Goal: Transaction & Acquisition: Purchase product/service

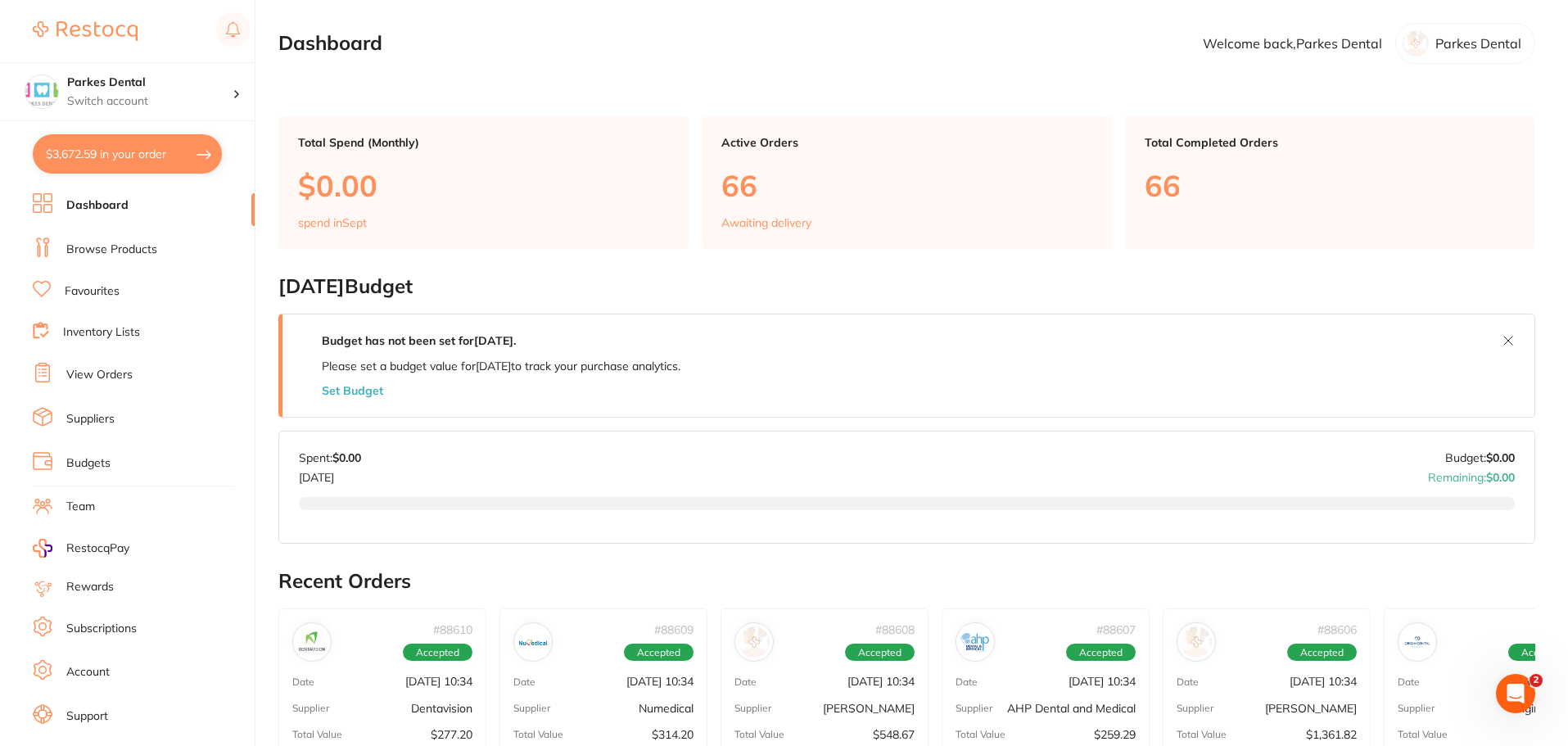
click at [87, 159] on button "$3,672.59 in your order" at bounding box center [127, 154] width 189 height 39
checkbox input "true"
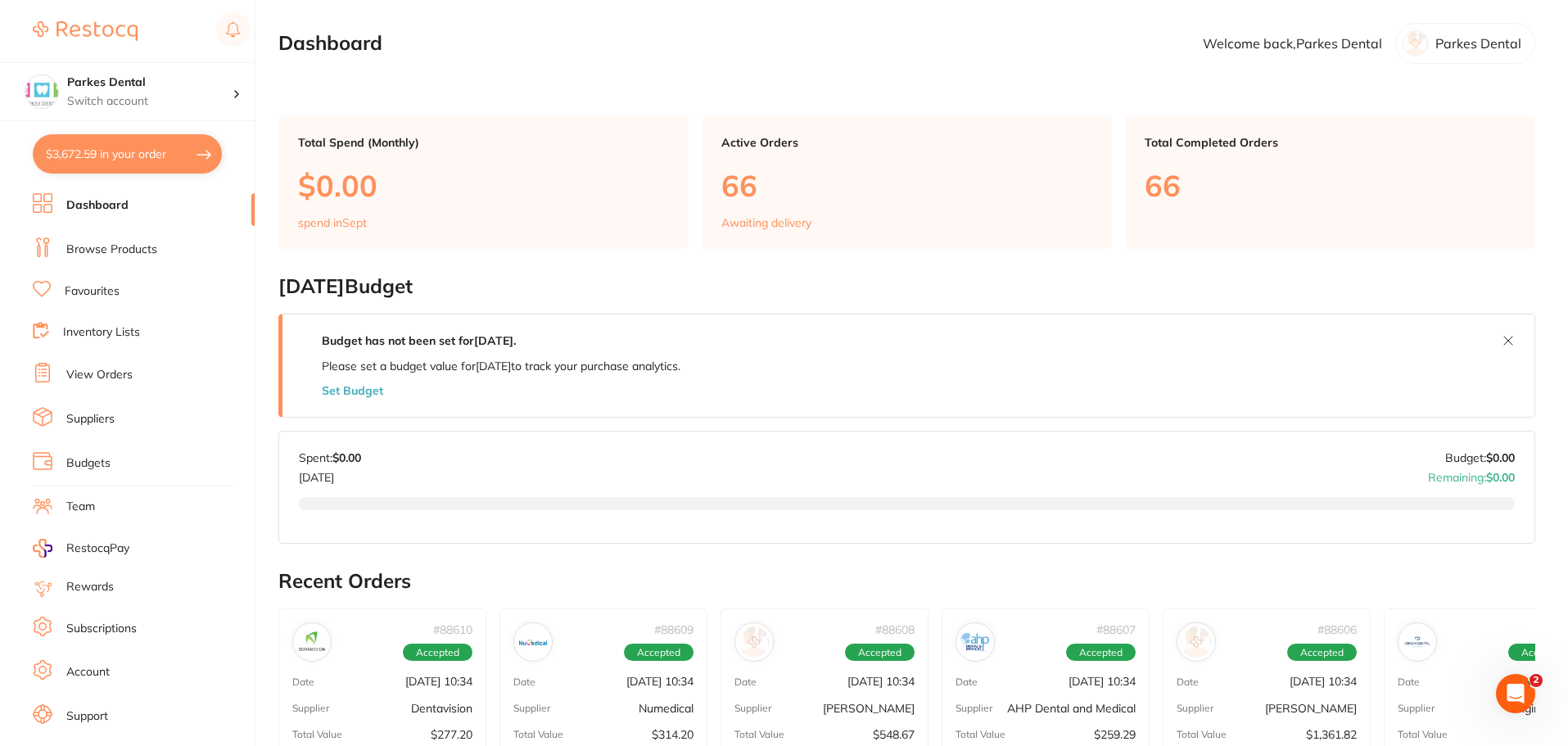
checkbox input "true"
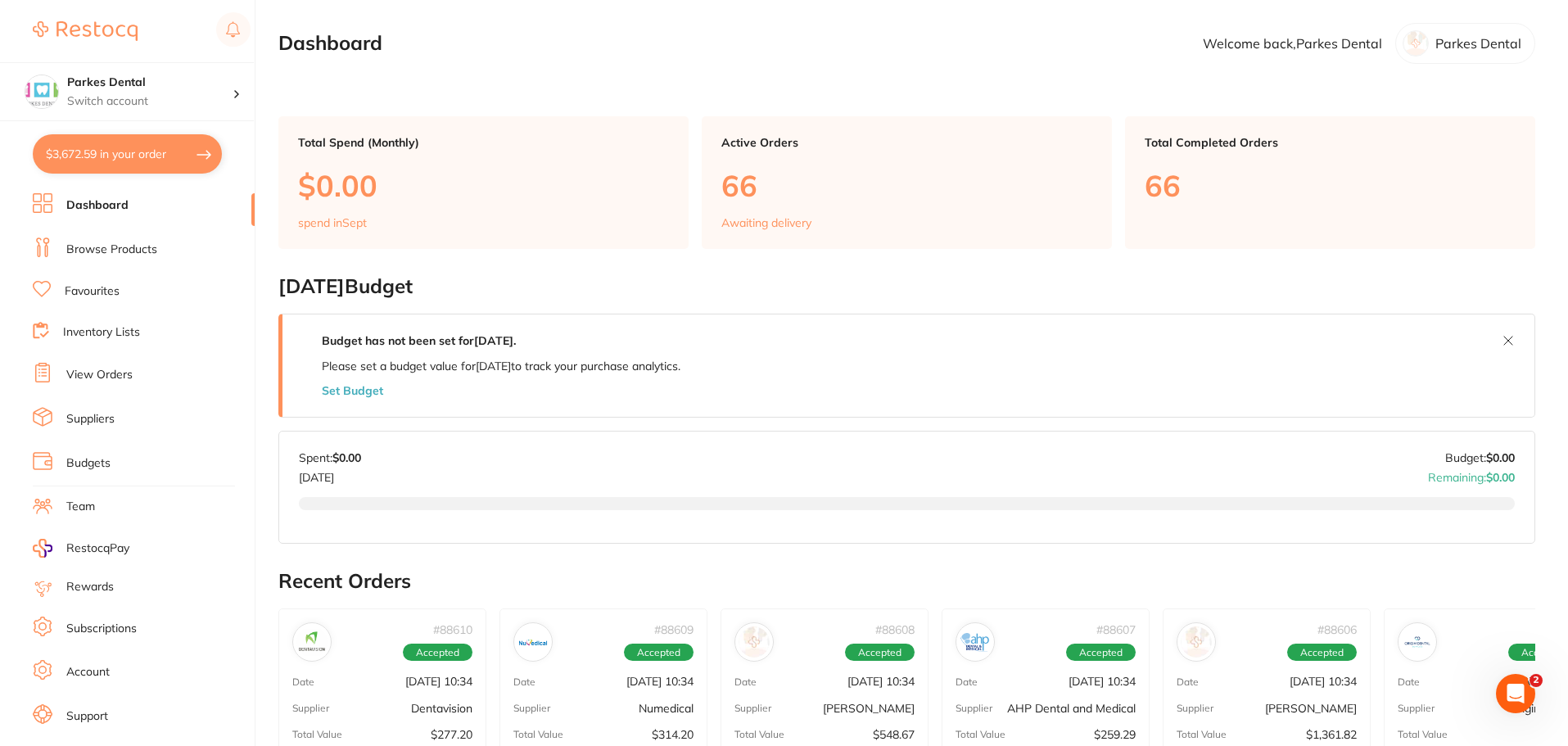
checkbox input "true"
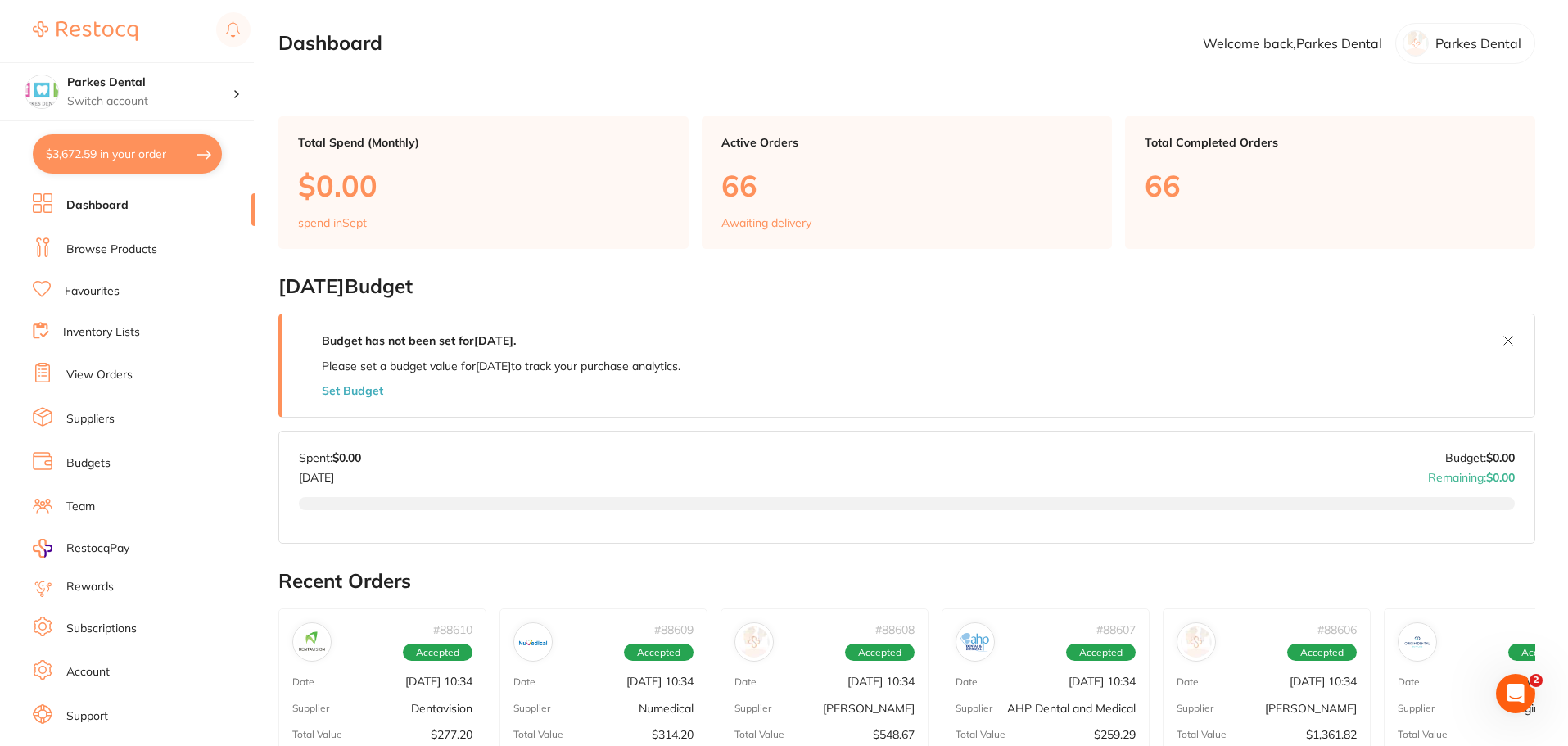
checkbox input "true"
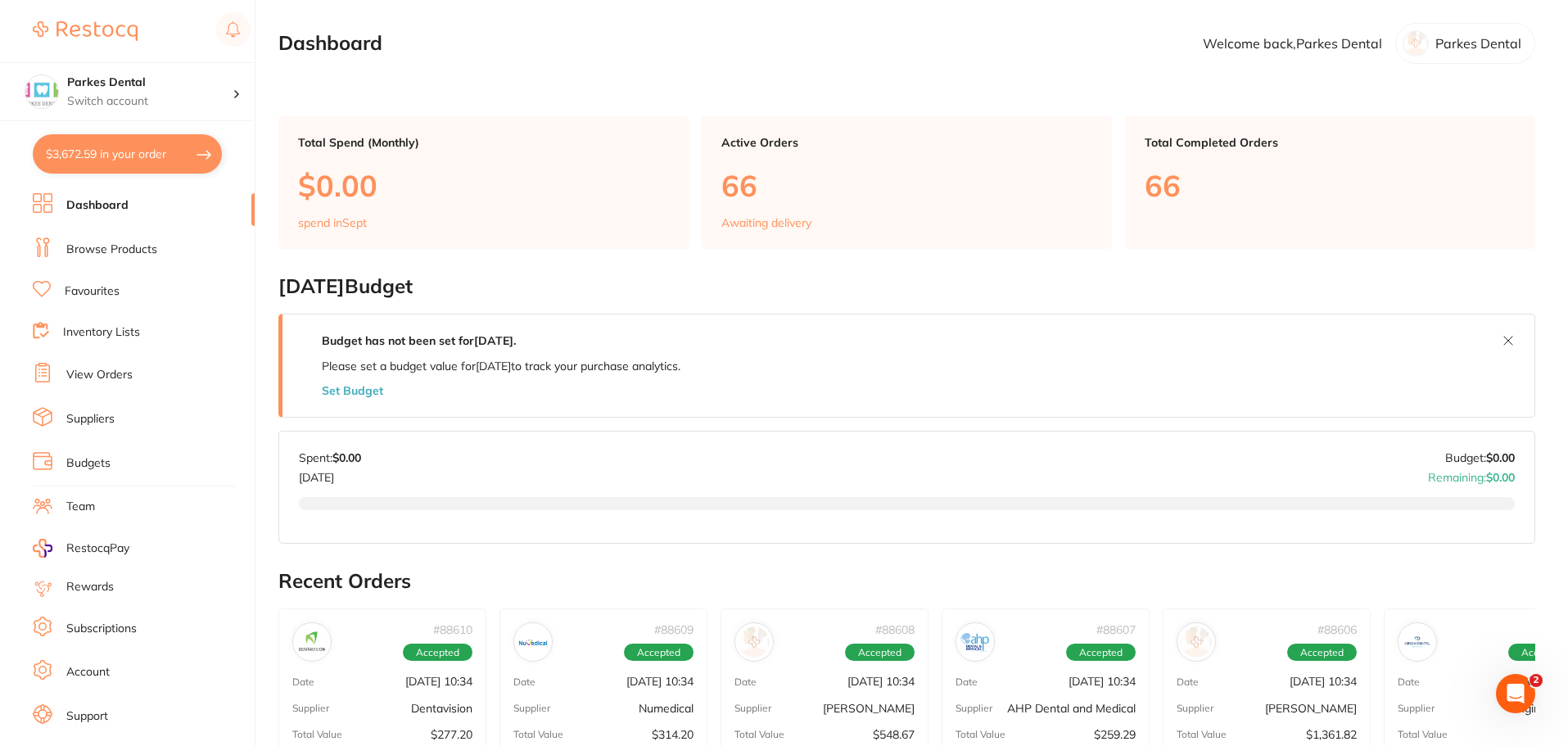
checkbox input "true"
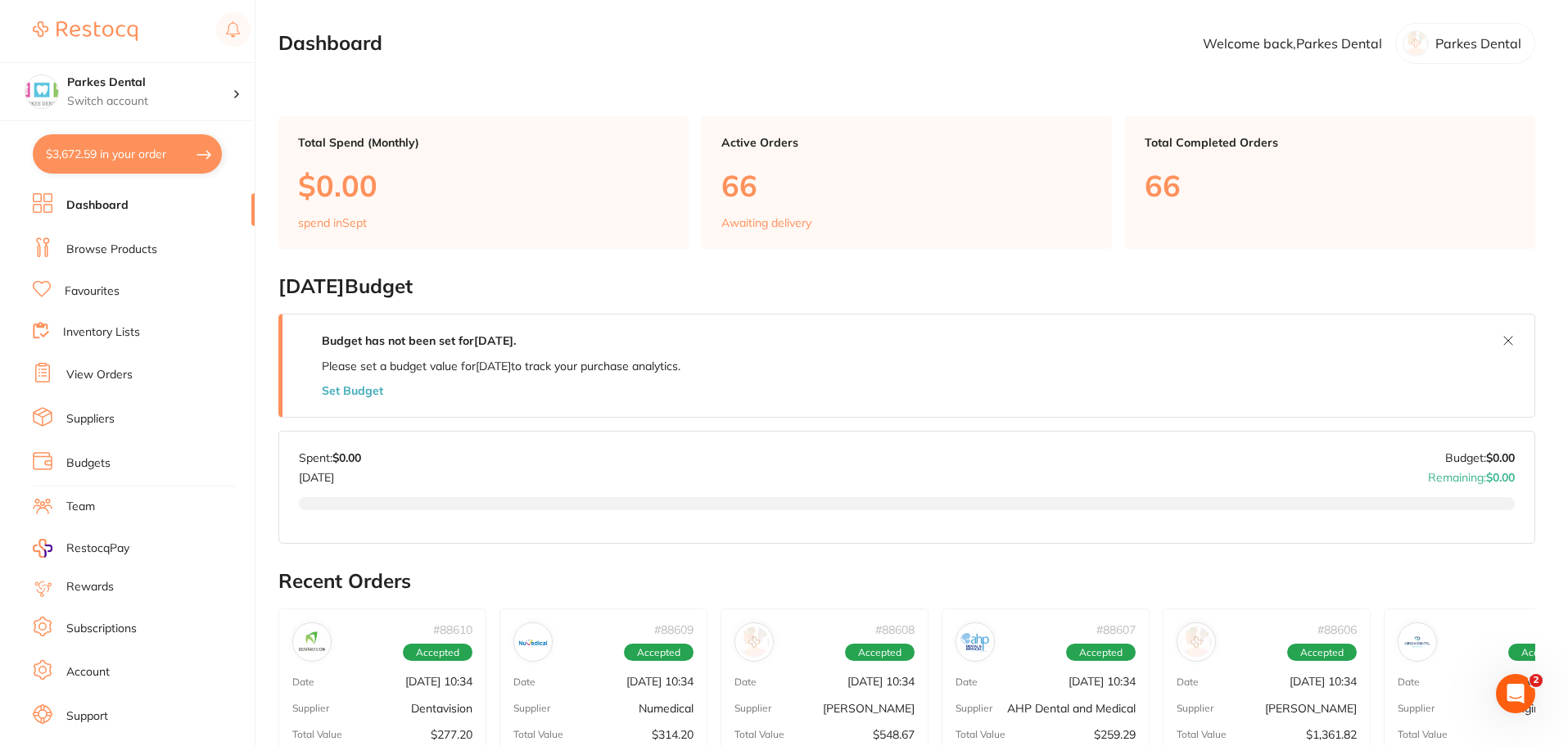
checkbox input "true"
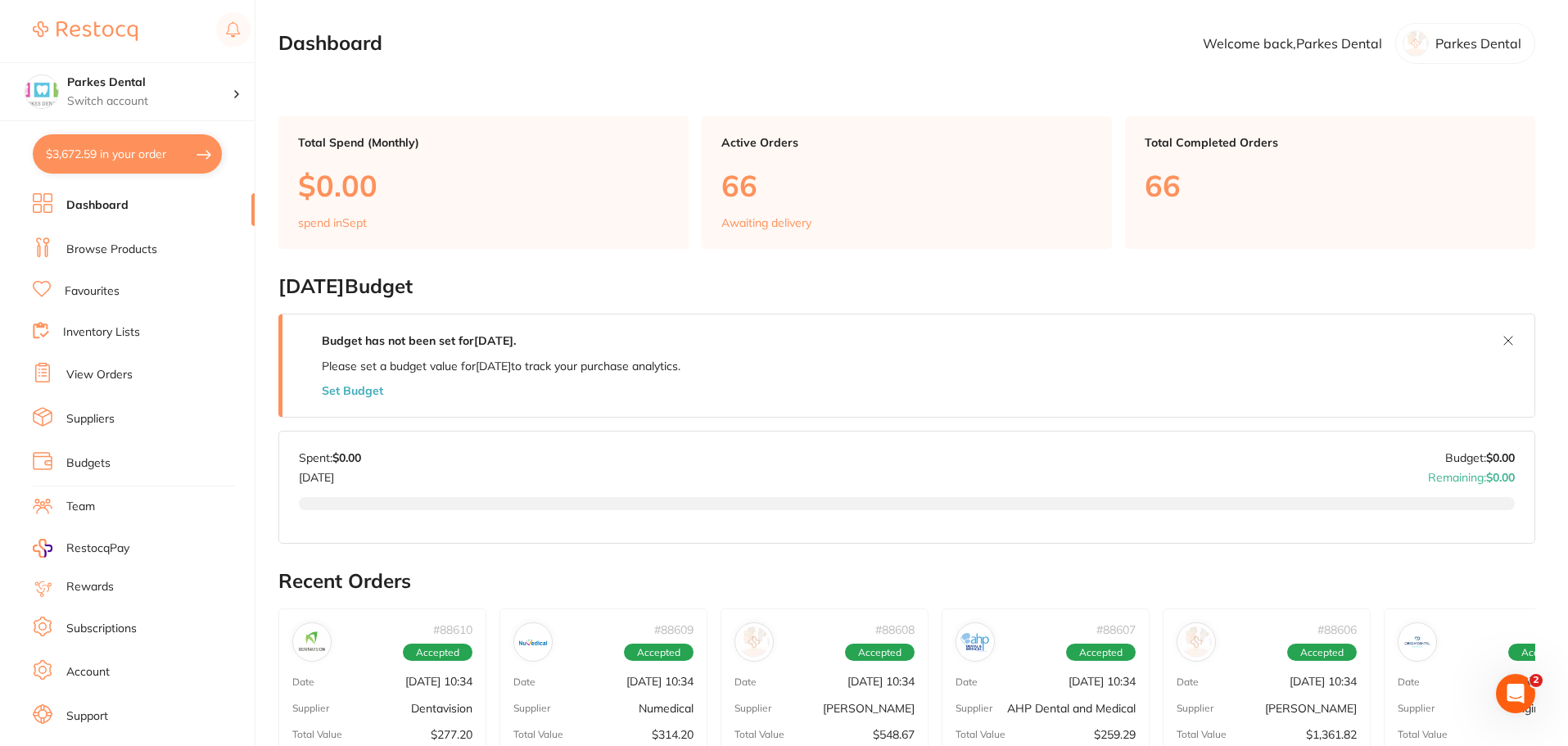
checkbox input "true"
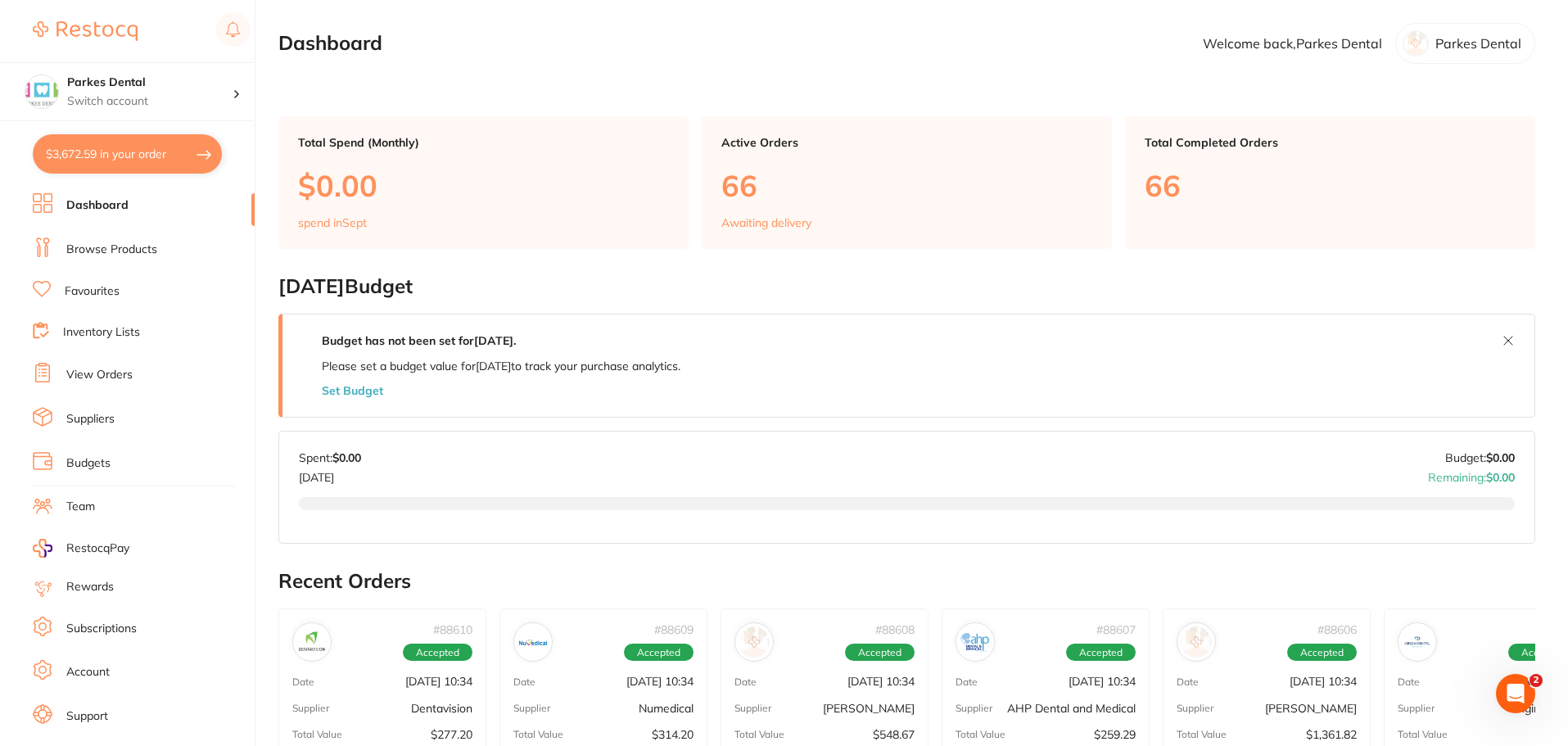
checkbox input "true"
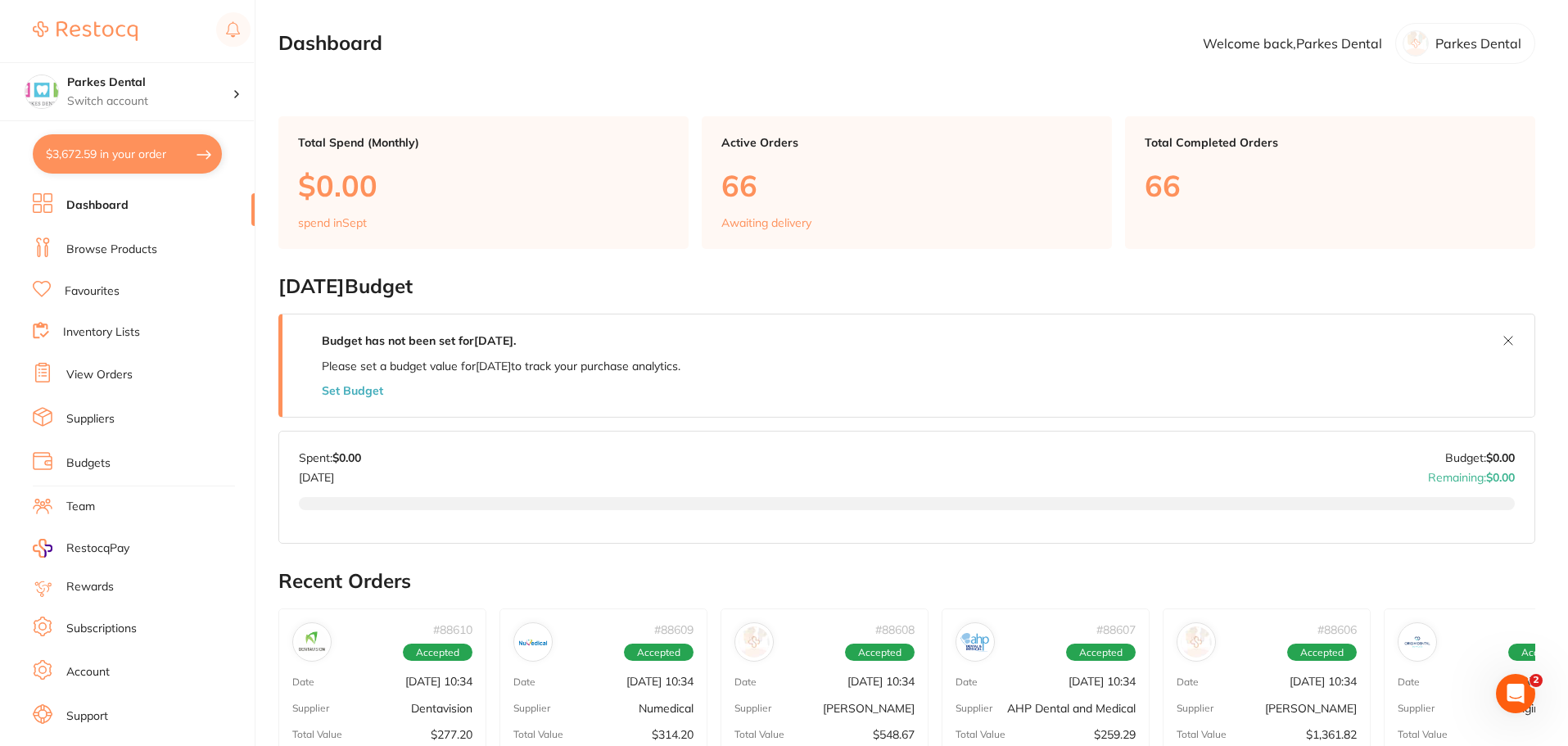
checkbox input "true"
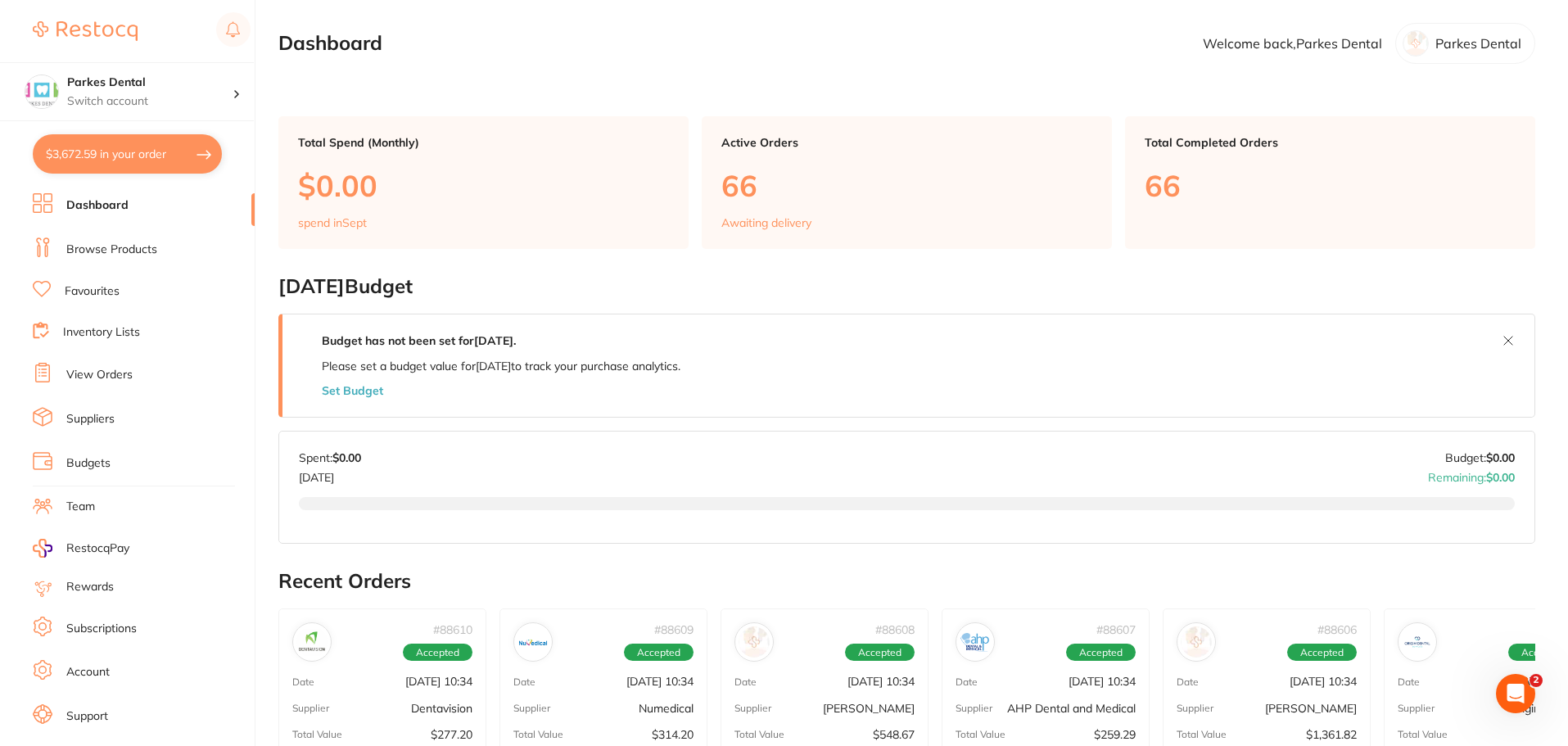
checkbox input "true"
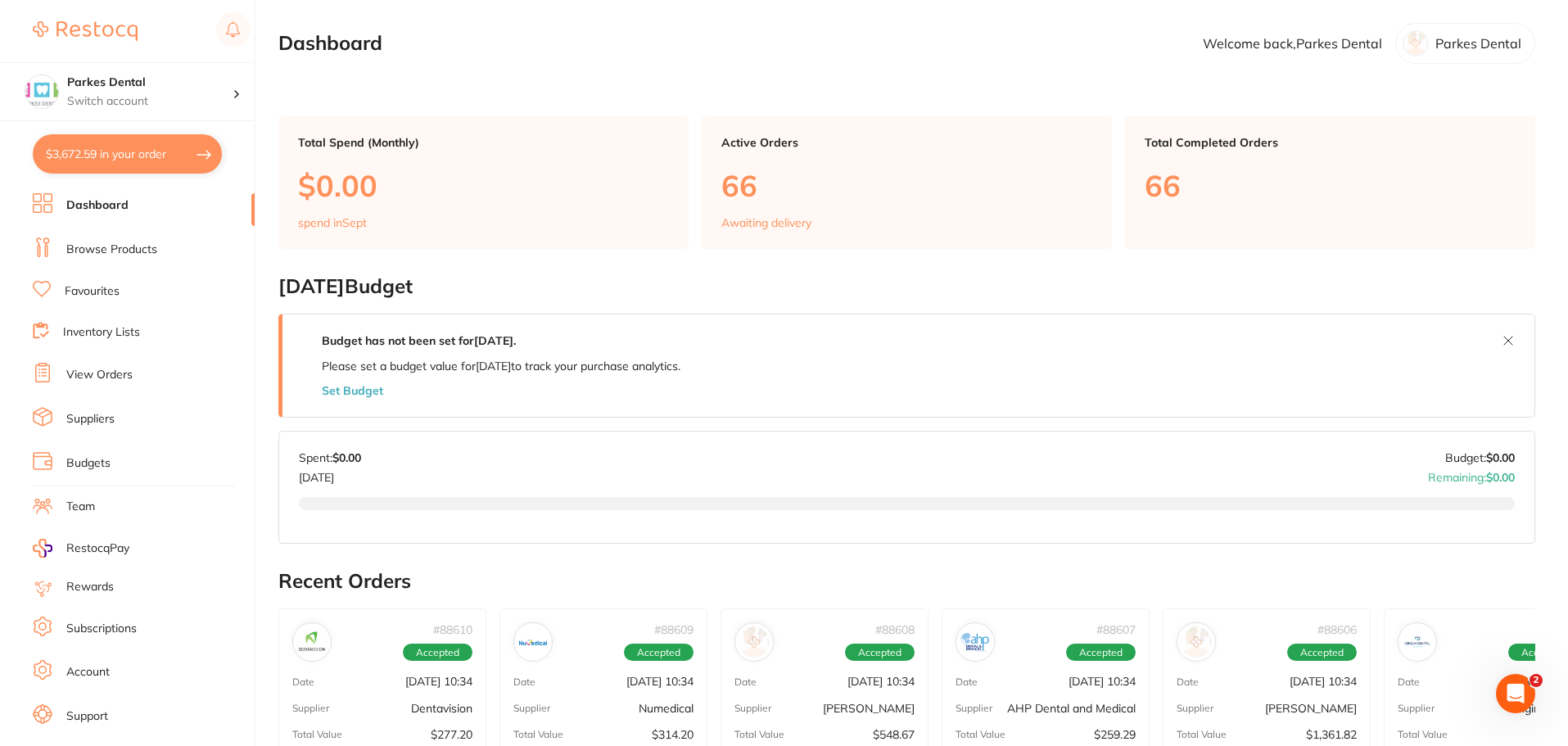
checkbox input "true"
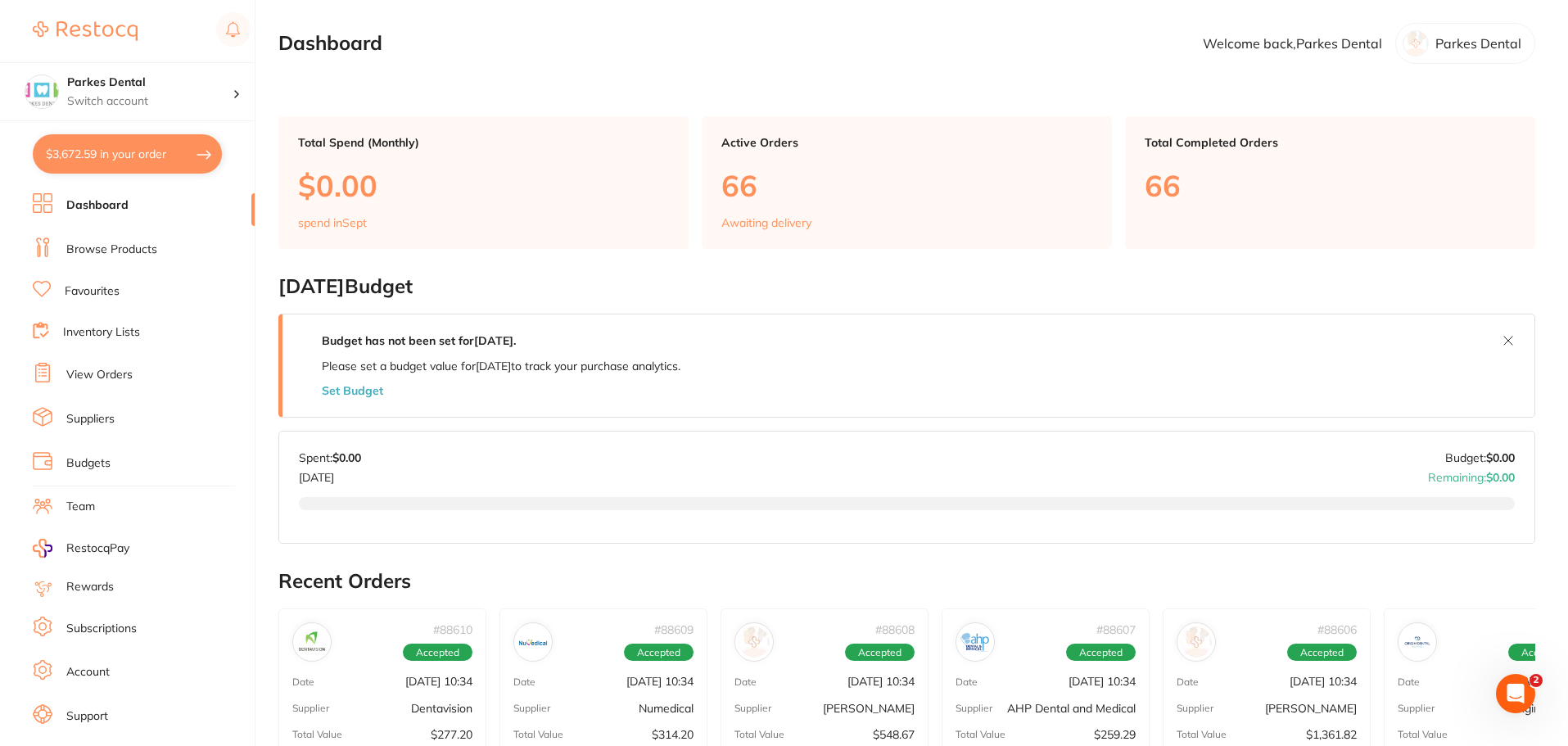
checkbox input "true"
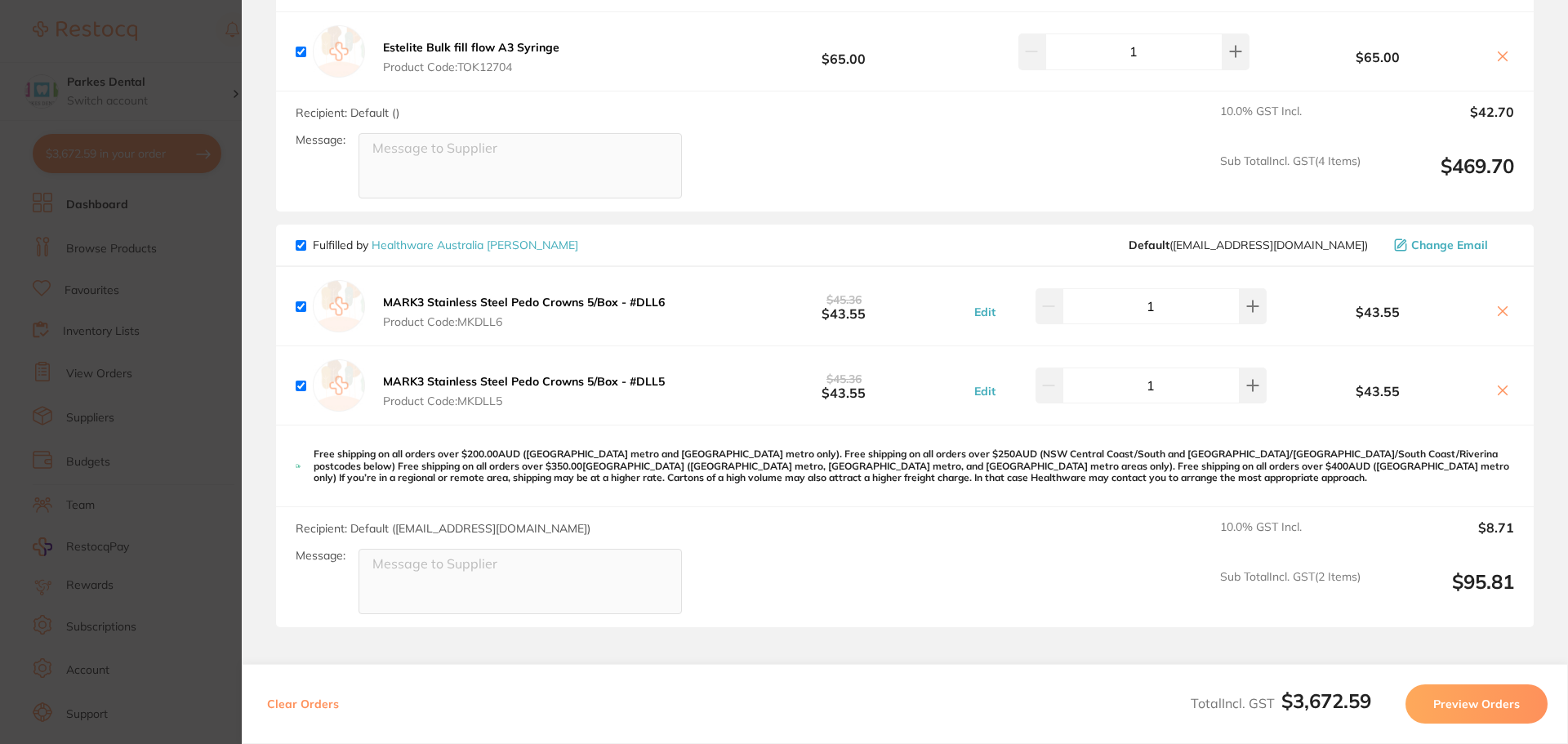
scroll to position [5128, 0]
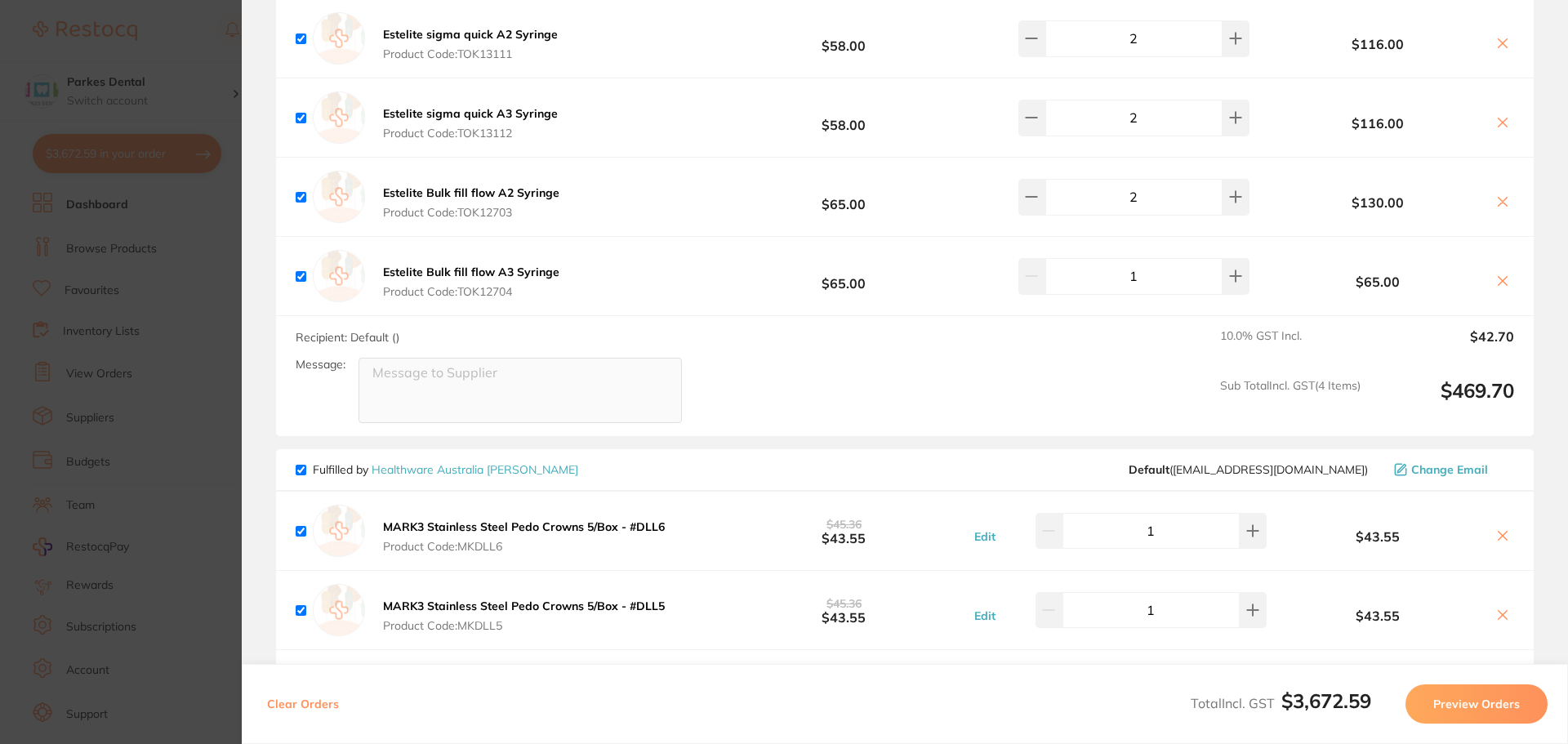
click at [142, 229] on section "Update RRP Set your pre negotiated price for this item. Item Agreed RRP (excl. …" at bounding box center [784, 372] width 1568 height 744
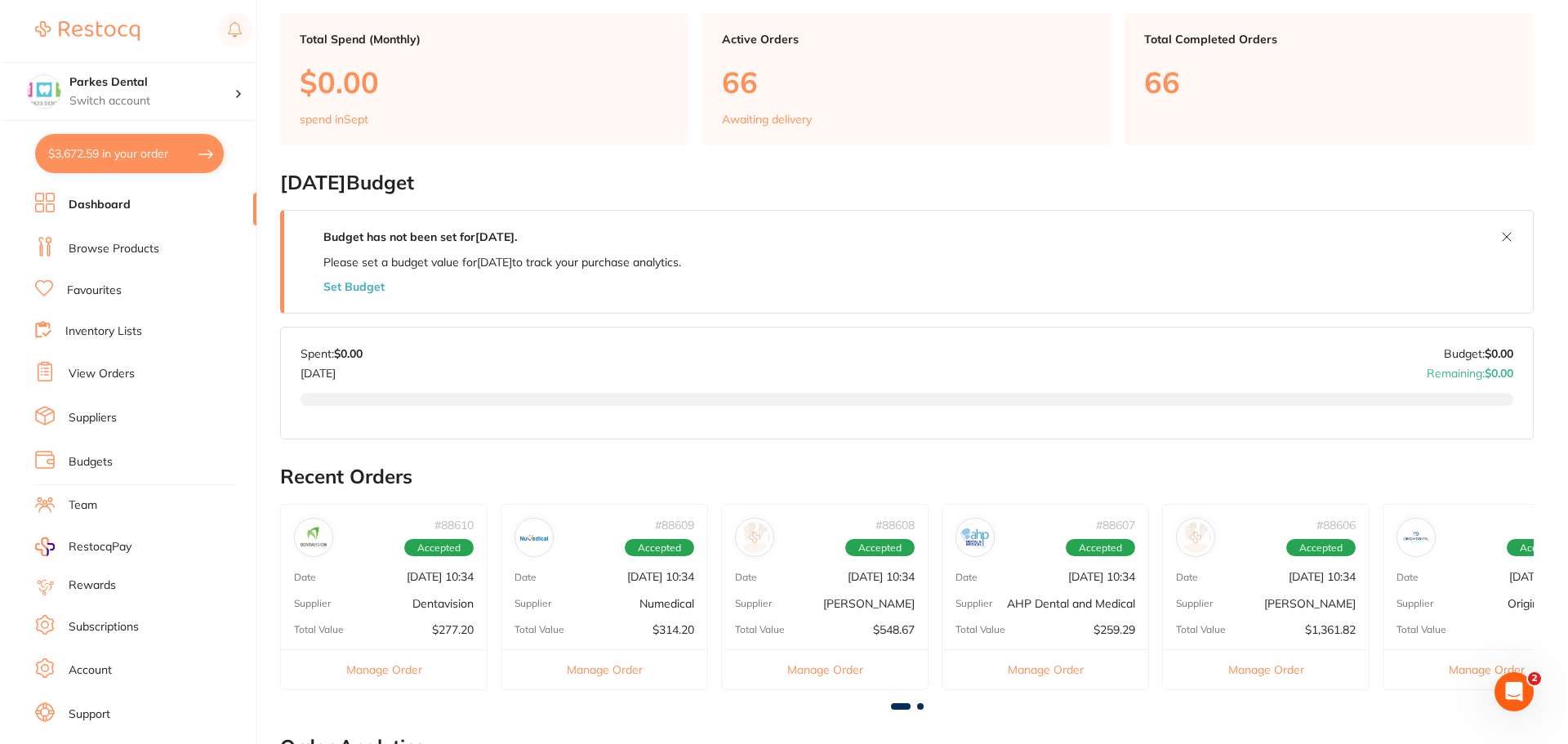
scroll to position [0, 0]
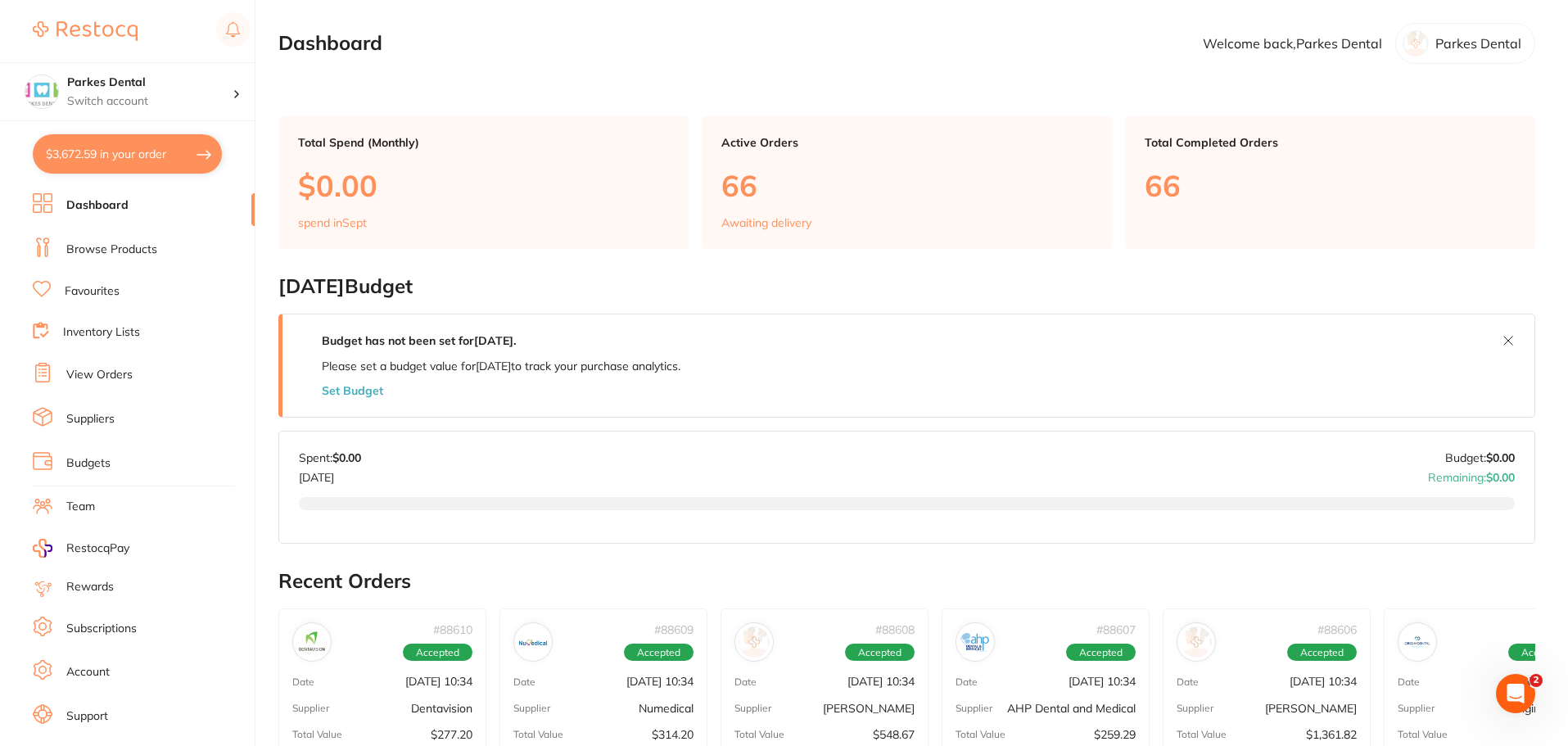
click at [117, 148] on button "$3,672.59 in your order" at bounding box center [127, 154] width 189 height 39
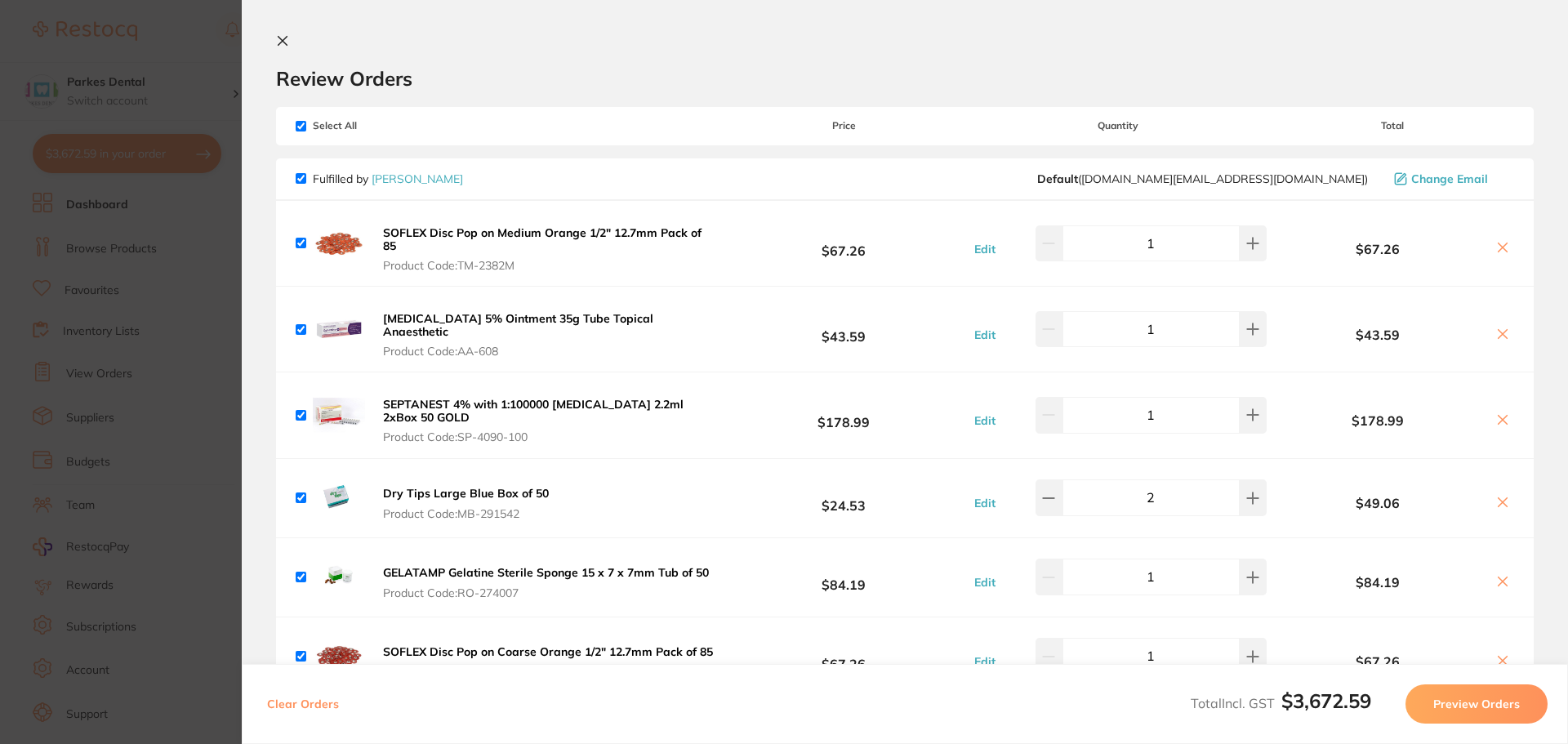
click at [90, 387] on section "Update RRP Set your pre negotiated price for this item. Item Agreed RRP (excl. …" at bounding box center [784, 372] width 1568 height 744
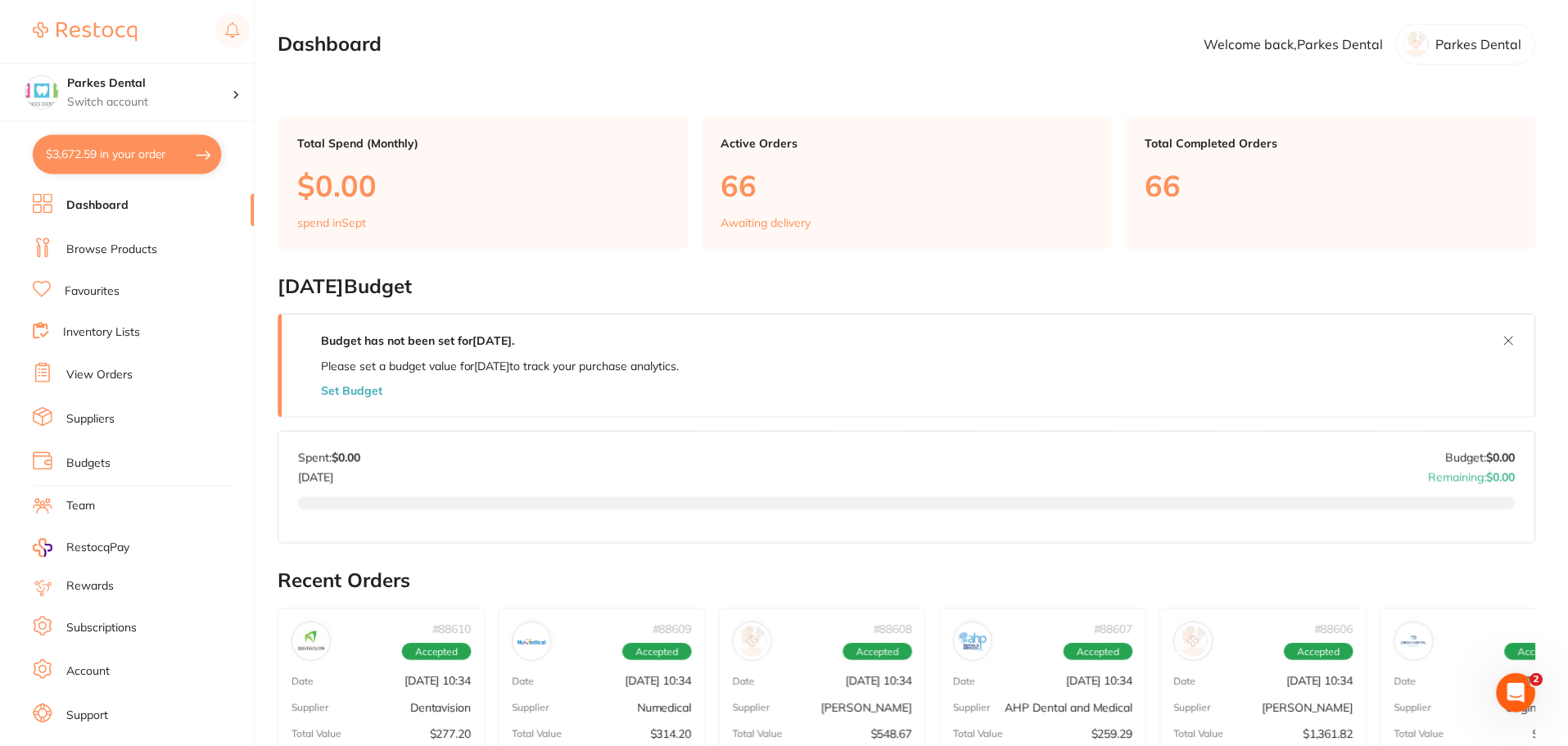
scroll to position [3, 0]
click at [125, 390] on ul "Dashboard Browse Products Favourites Inventory Lists View Orders Suppliers Budg…" at bounding box center [143, 475] width 222 height 565
click at [119, 371] on link "View Orders" at bounding box center [99, 375] width 66 height 16
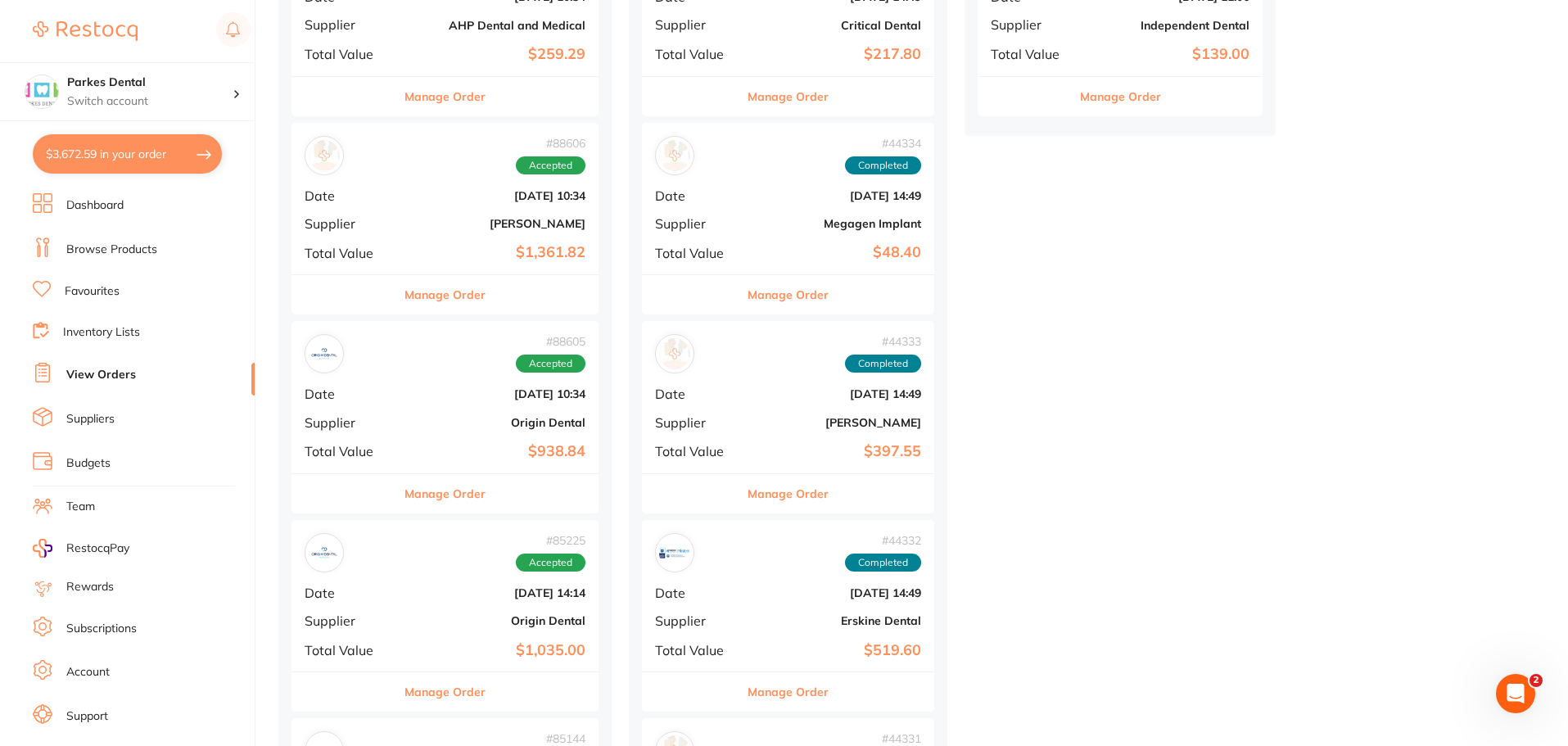
scroll to position [983, 0]
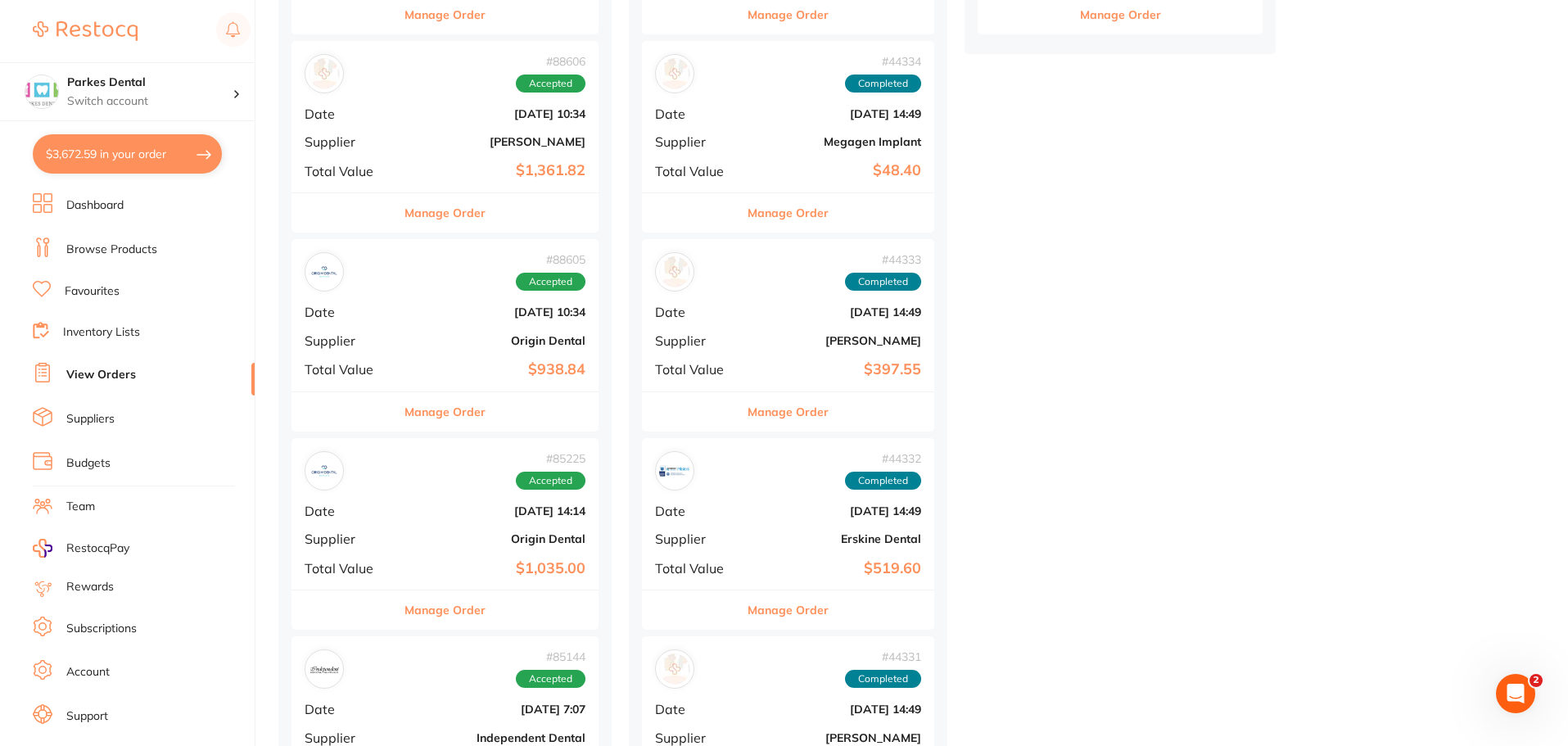
click at [448, 129] on div "# 88606 Accepted Date [DATE] 10:34 Supplier [PERSON_NAME] Total Value $1,361.82" at bounding box center [445, 117] width 307 height 152
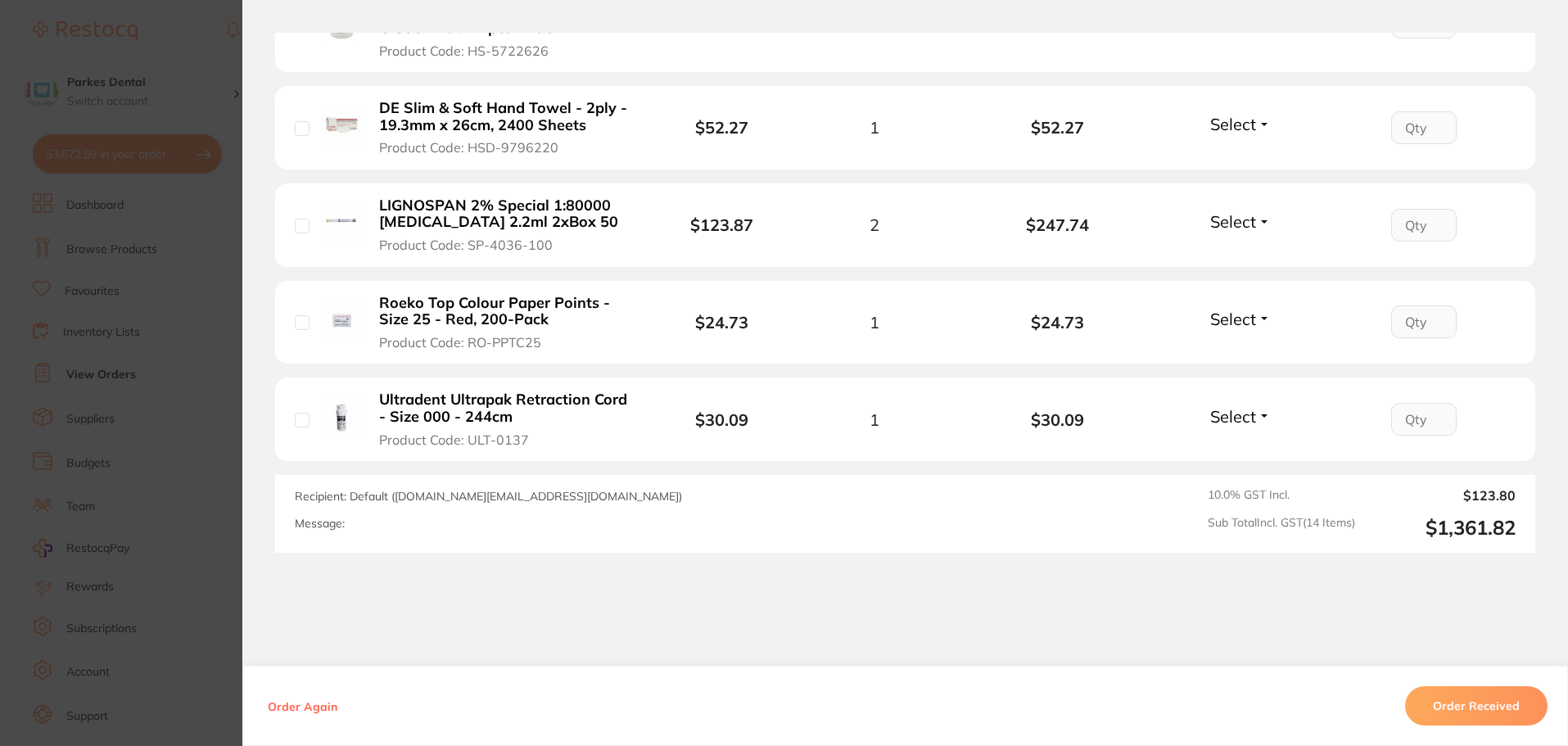
scroll to position [1229, 0]
click at [160, 348] on section "Order ID: Restocq- 88606 Order Information Accepted Order Order Date [DATE] 10:…" at bounding box center [784, 373] width 1568 height 746
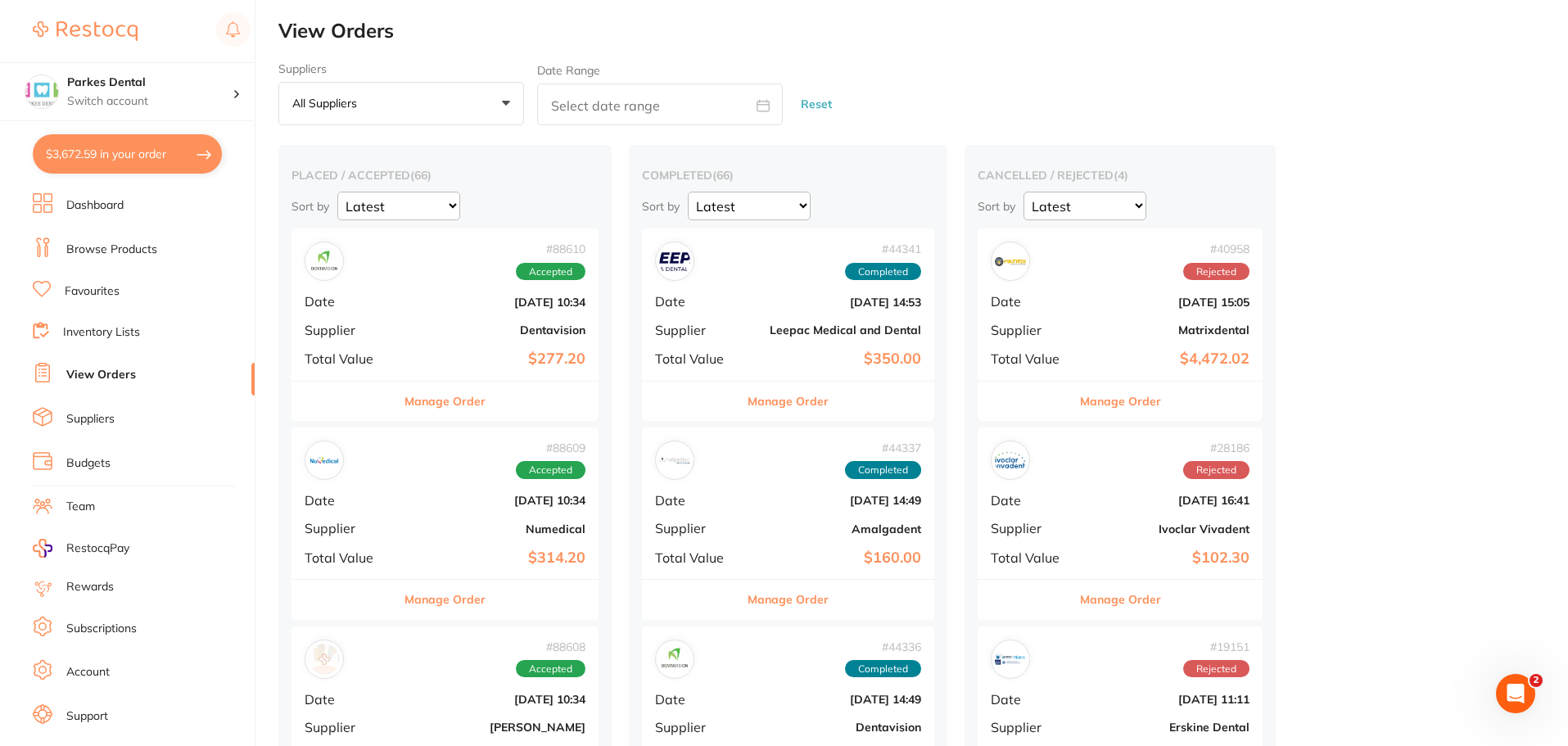
click at [117, 155] on button "$3,672.59 in your order" at bounding box center [127, 154] width 189 height 39
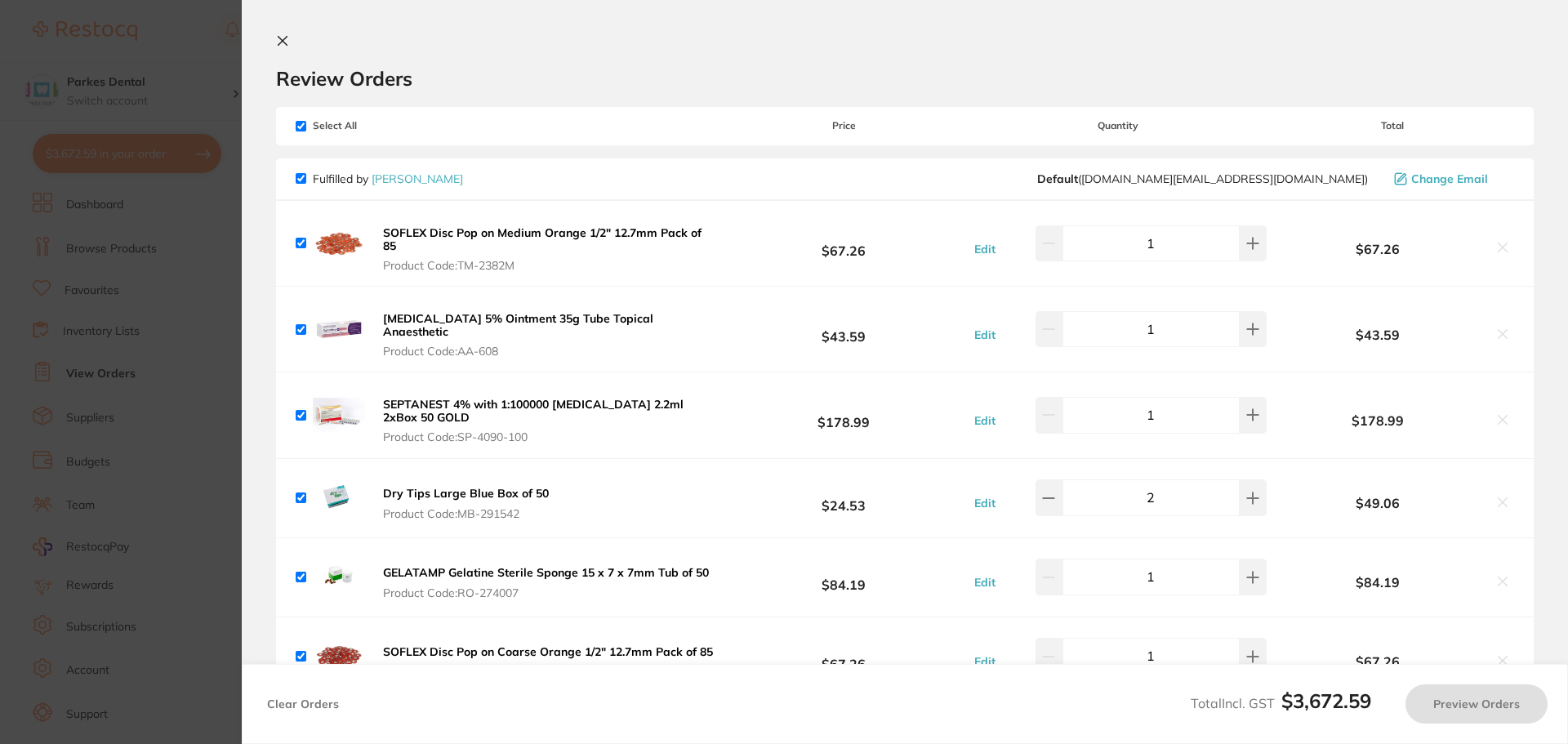
click at [127, 109] on section "Update RRP Set your pre negotiated price for this item. Item Agreed RRP (excl. …" at bounding box center [784, 372] width 1568 height 744
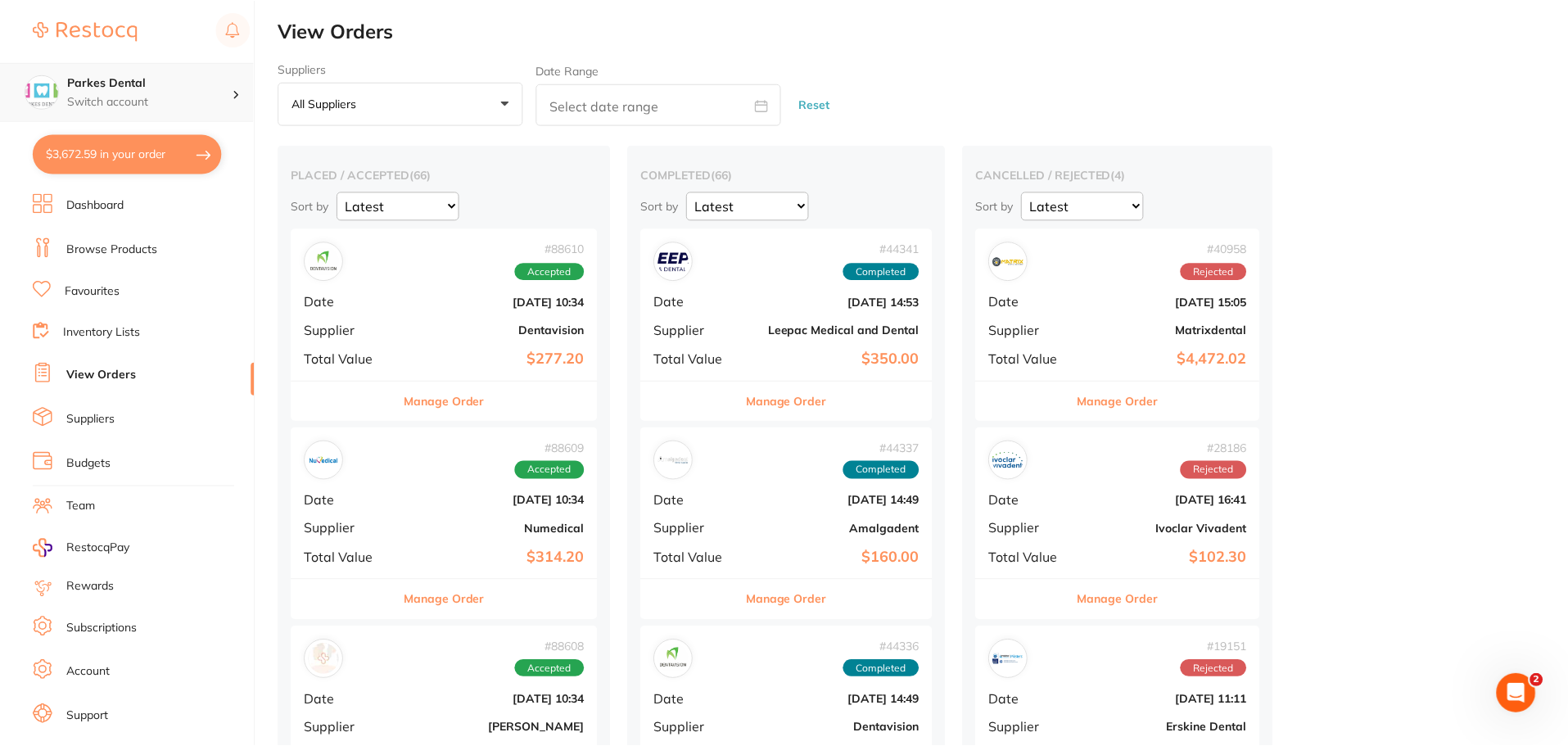
scroll to position [7, 0]
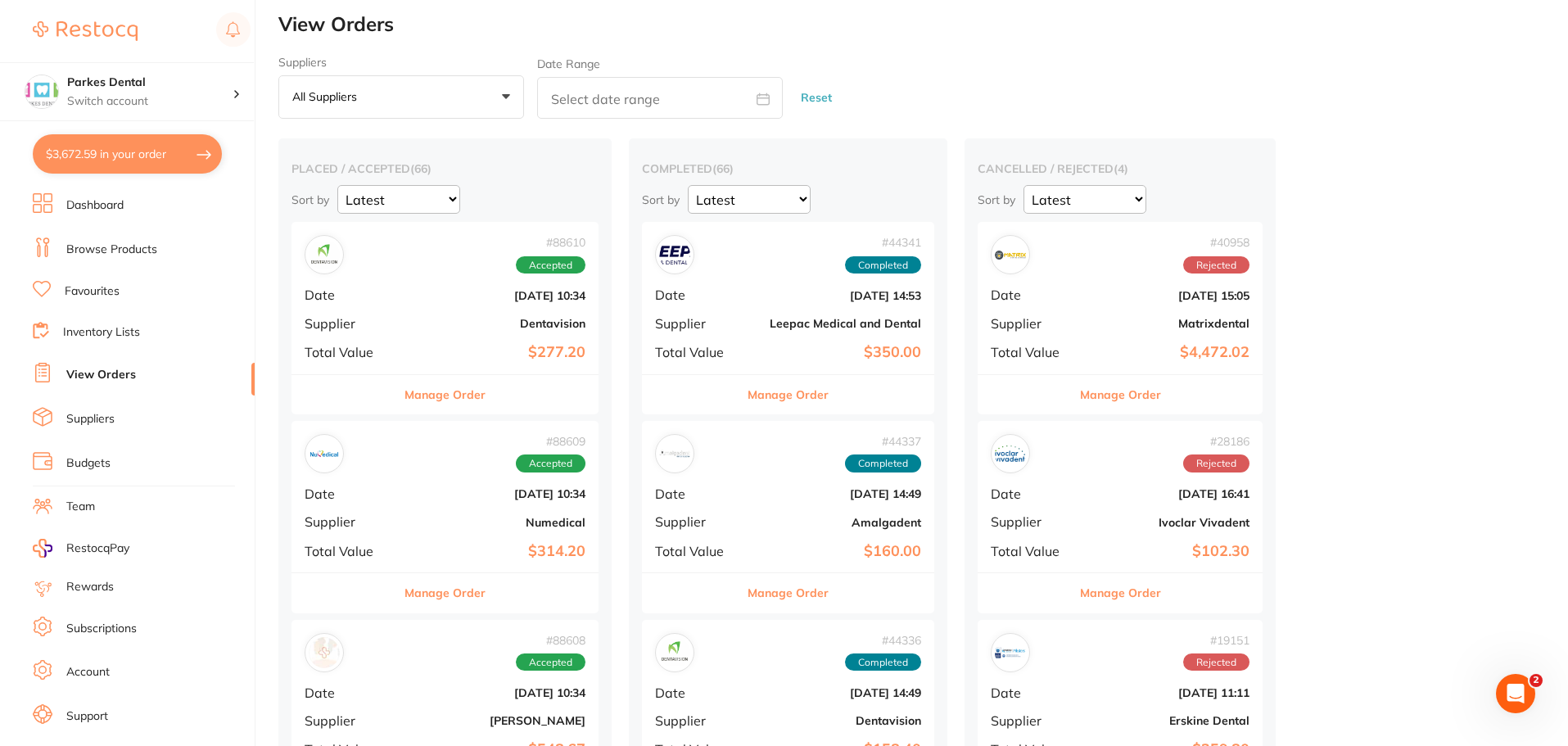
click at [108, 238] on li "Browse Products" at bounding box center [143, 250] width 222 height 25
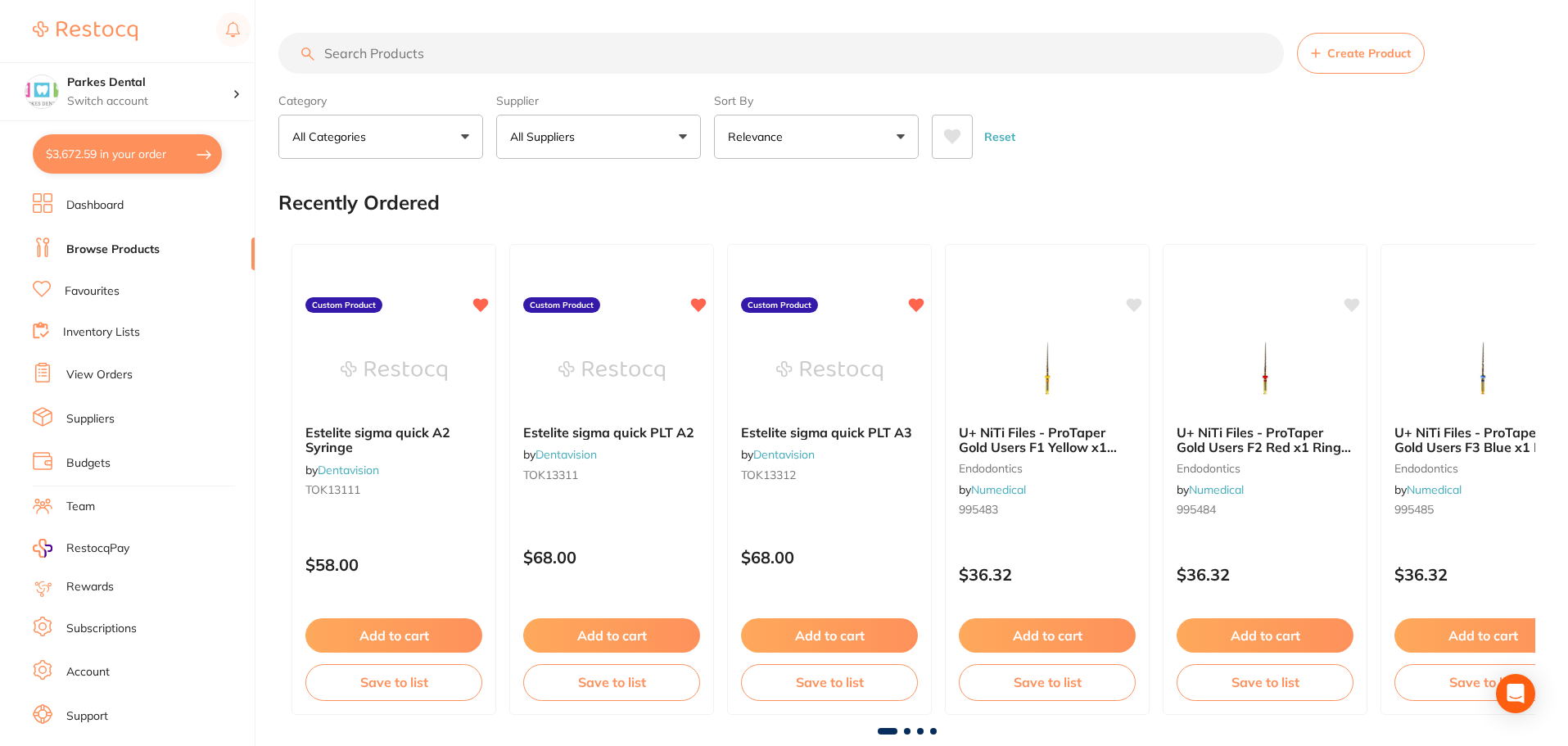
click at [340, 70] on input "search" at bounding box center [781, 53] width 1006 height 41
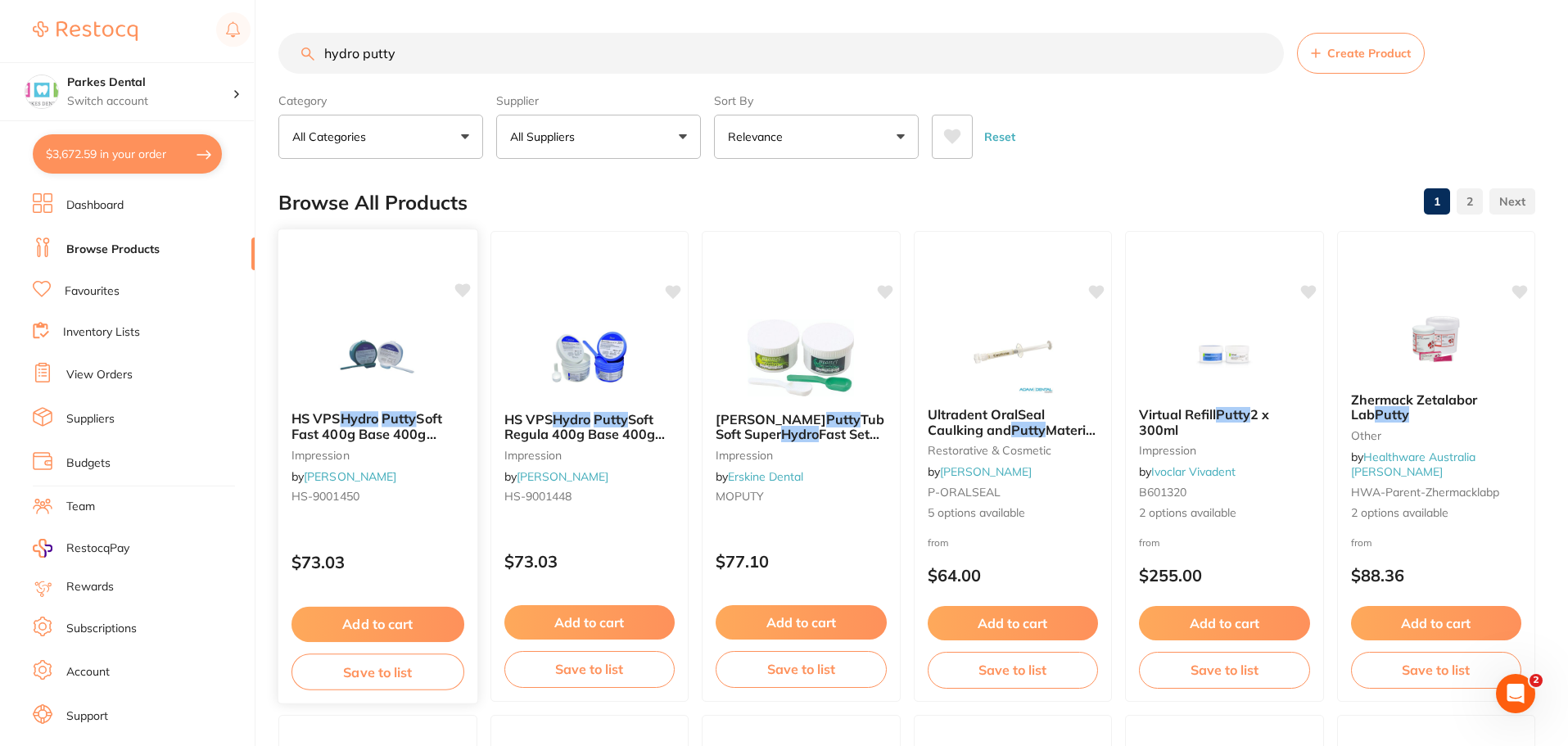
type input "hydro putty"
click at [327, 461] on small "impression" at bounding box center [378, 454] width 173 height 13
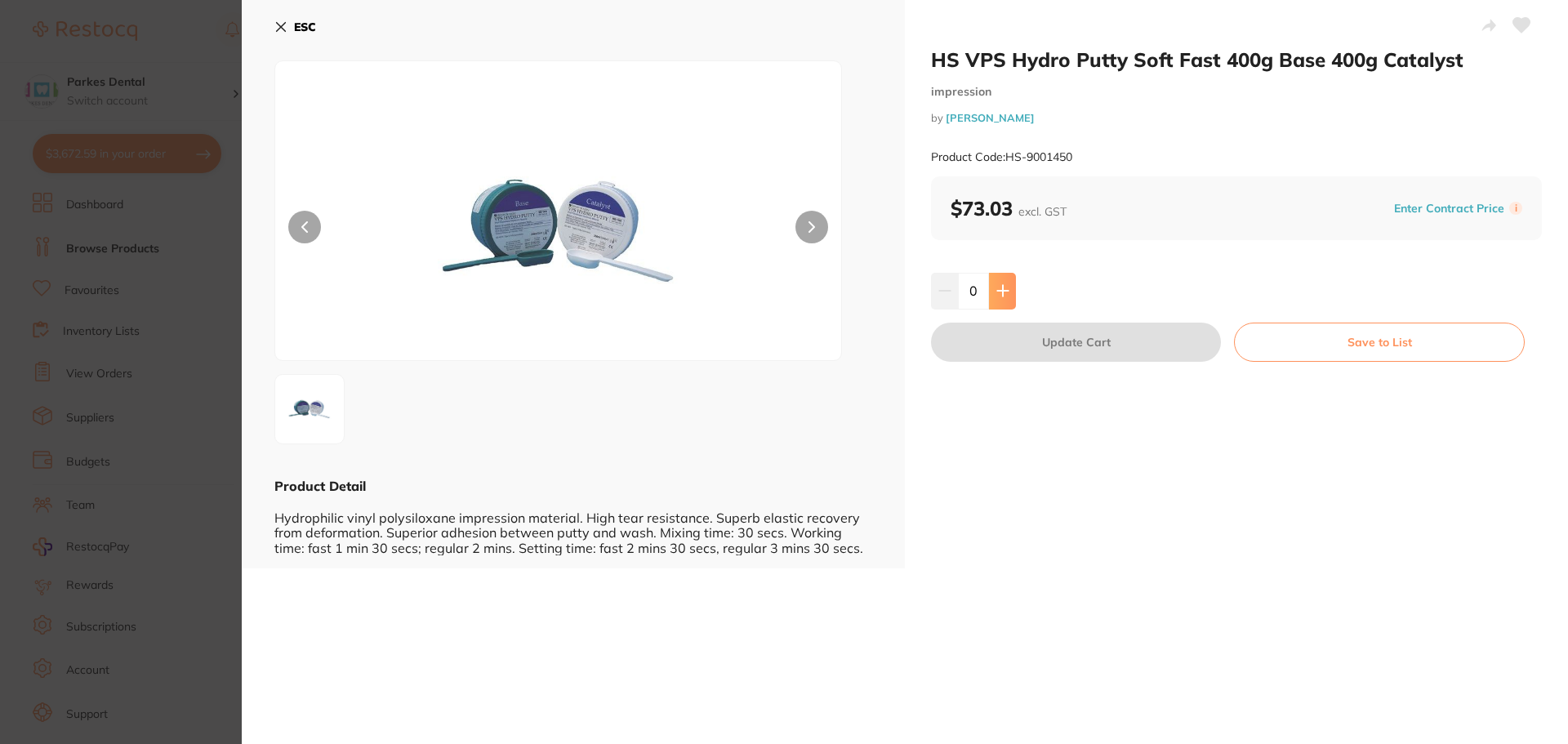
click at [999, 303] on button at bounding box center [1003, 291] width 27 height 36
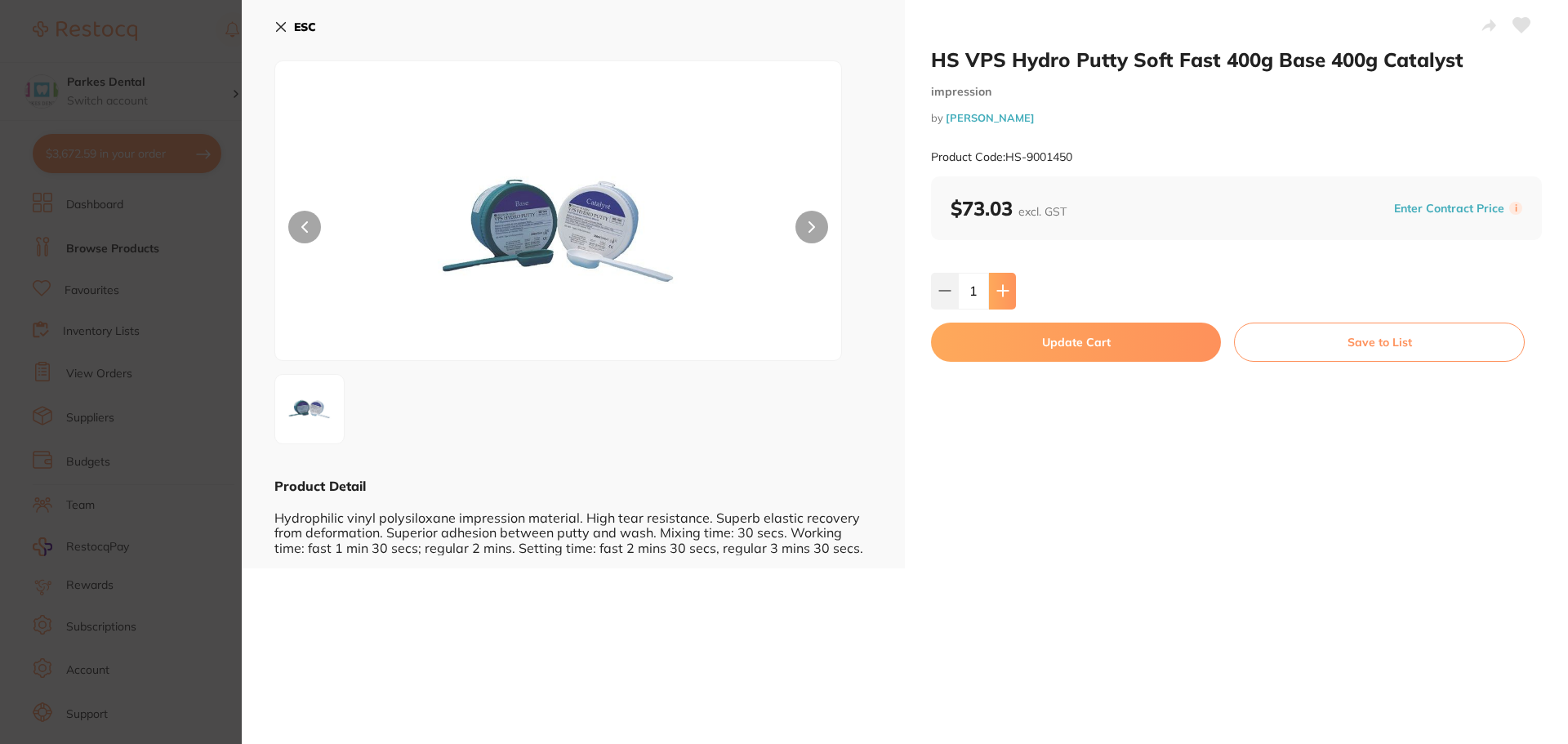
type input "1"
click at [1009, 336] on button "Update Cart" at bounding box center [1076, 342] width 290 height 39
checkbox input "false"
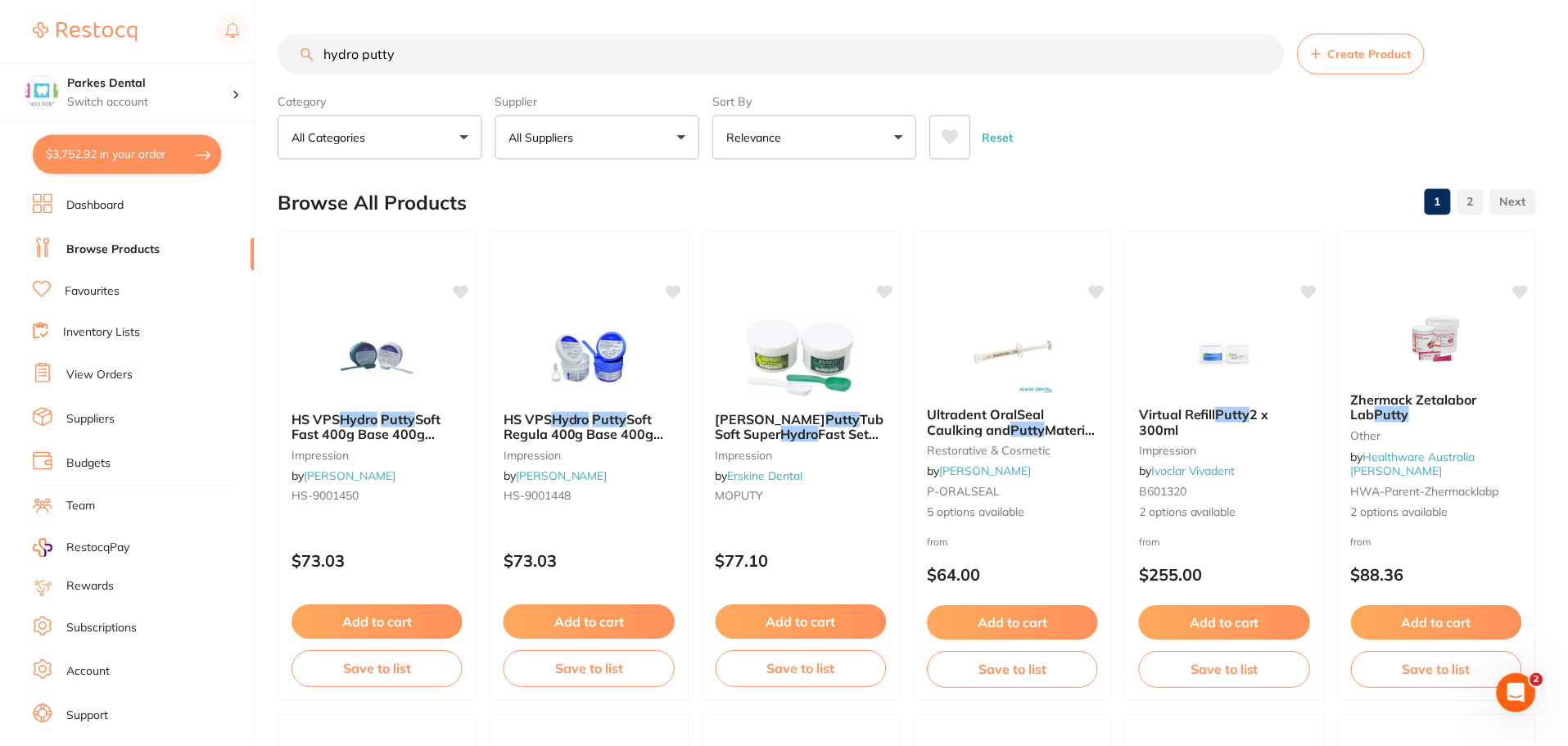
scroll to position [7, 0]
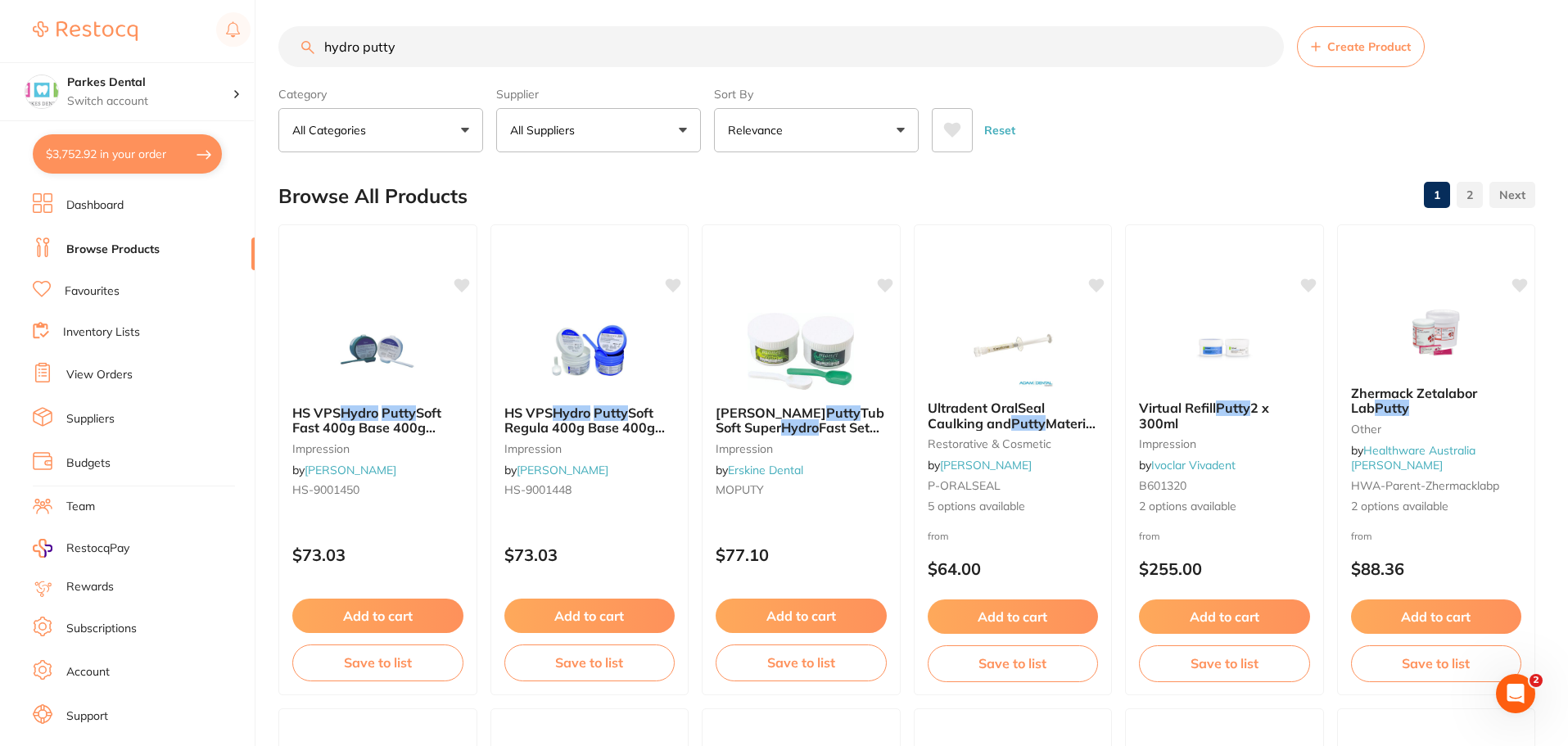
click at [177, 152] on button "$3,752.92 in your order" at bounding box center [127, 154] width 189 height 39
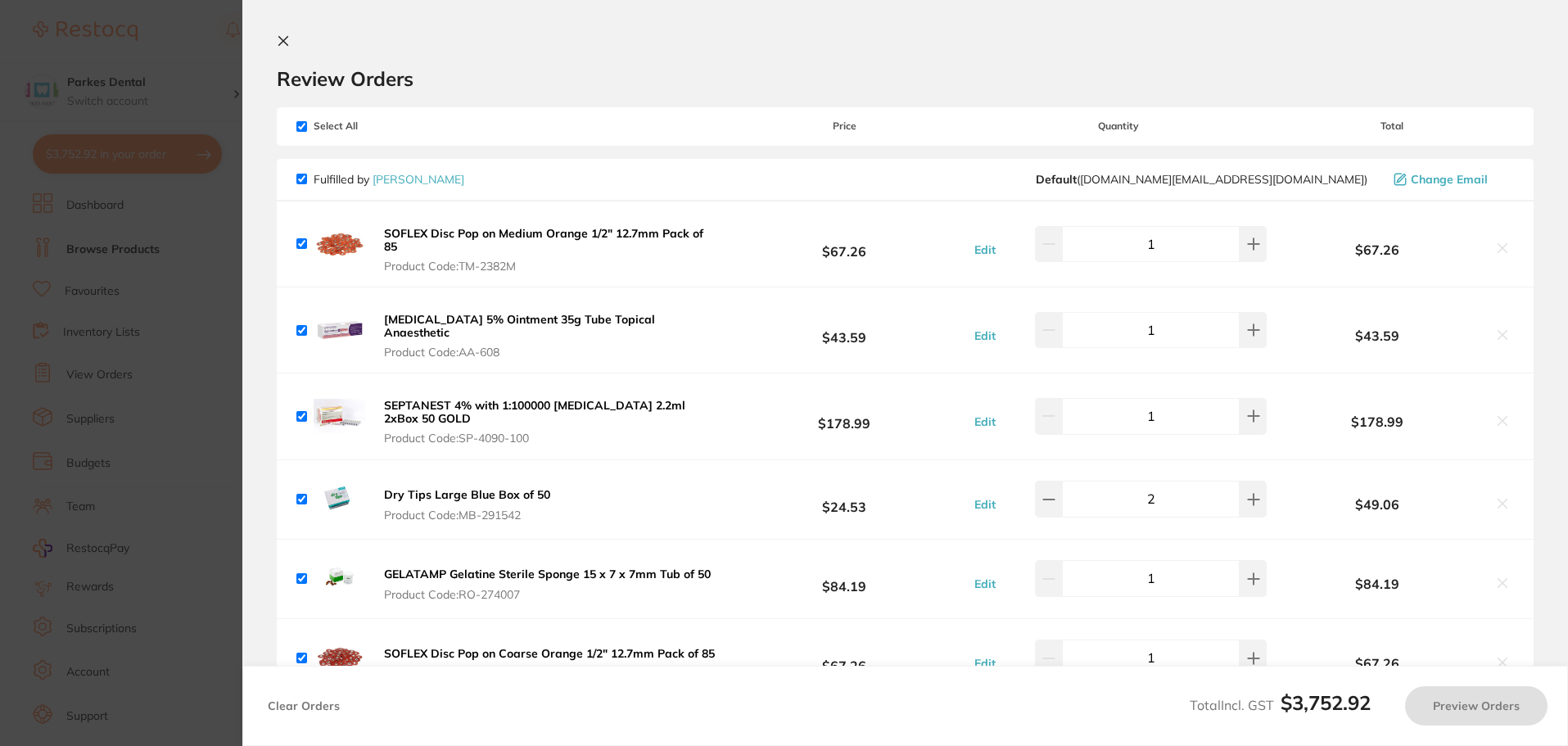
checkbox input "true"
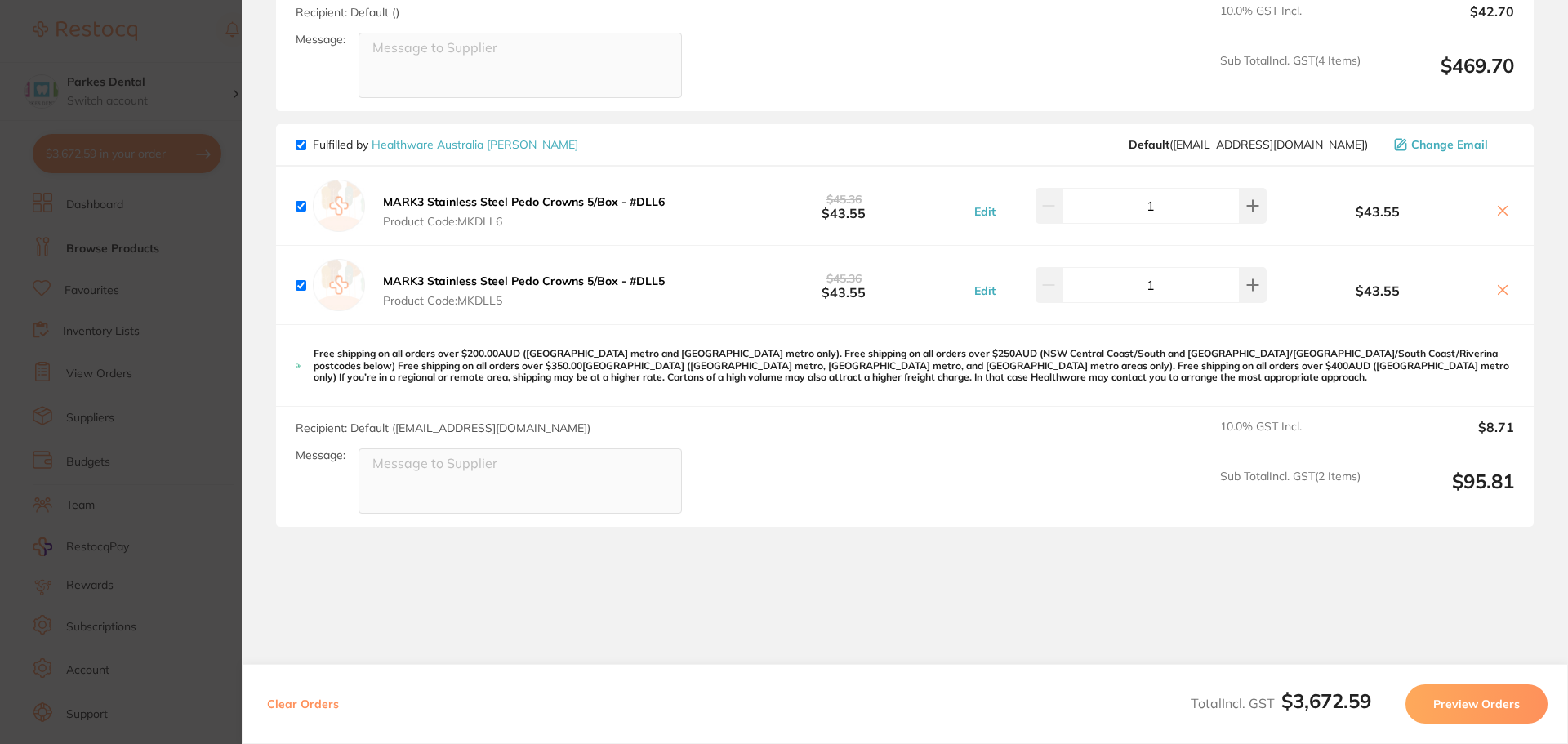
scroll to position [5455, 0]
click at [168, 250] on section "Update RRP Set your pre negotiated price for this item. Item Agreed RRP (excl. …" at bounding box center [784, 372] width 1568 height 744
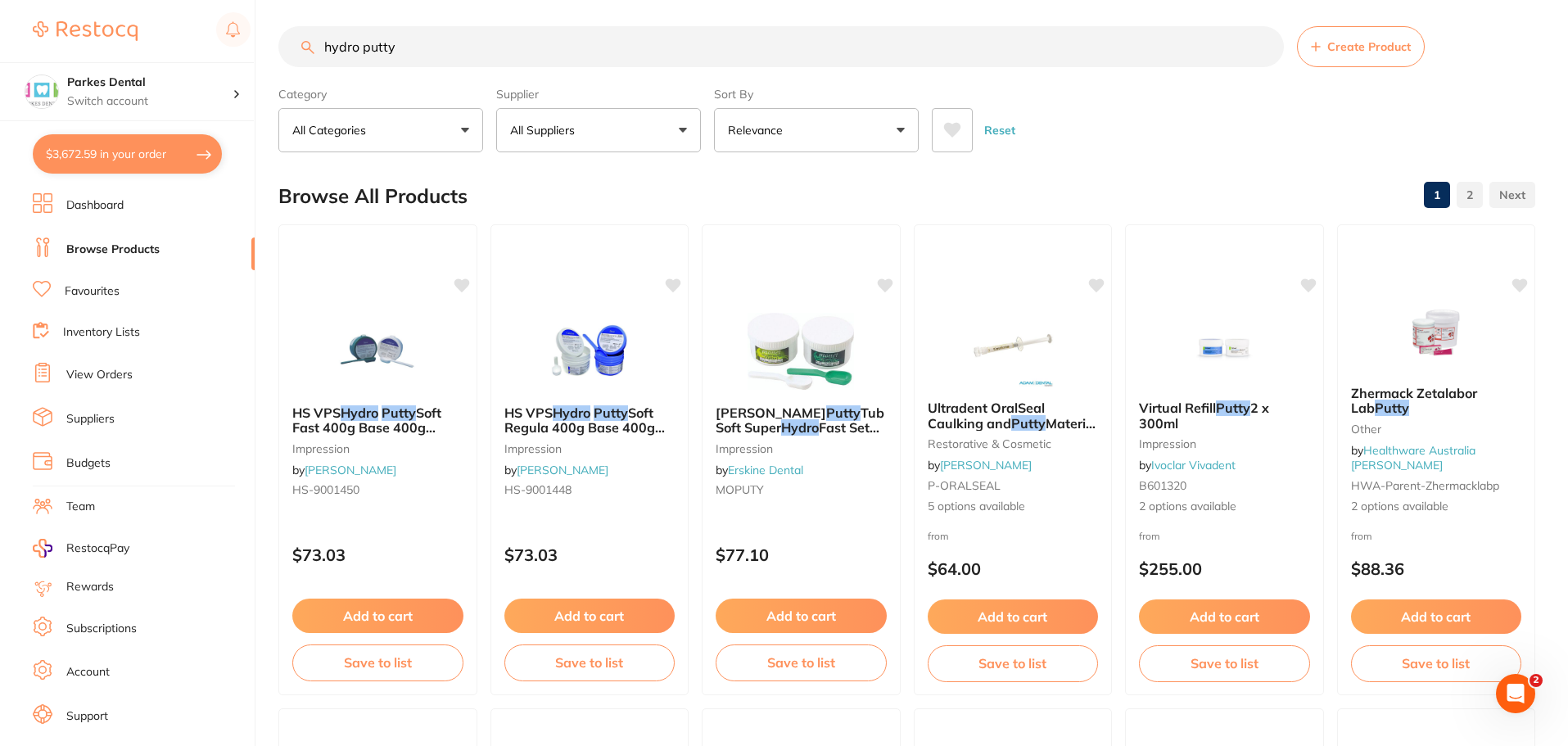
checkbox input "false"
